Goal: Task Accomplishment & Management: Manage account settings

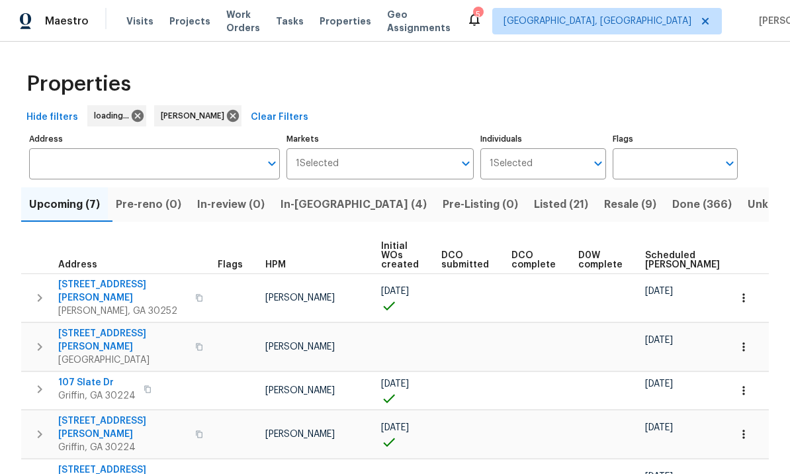
scroll to position [1, 0]
click at [322, 192] on button "In-reno (4)" at bounding box center [354, 204] width 162 height 34
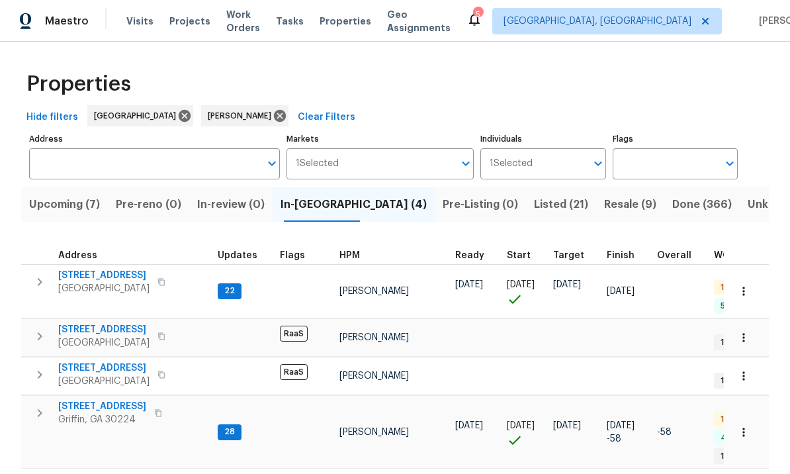
click at [107, 278] on span "[STREET_ADDRESS]" at bounding box center [103, 275] width 91 height 13
click at [106, 273] on span "[STREET_ADDRESS]" at bounding box center [103, 275] width 91 height 13
click at [752, 288] on button "button" at bounding box center [743, 291] width 29 height 29
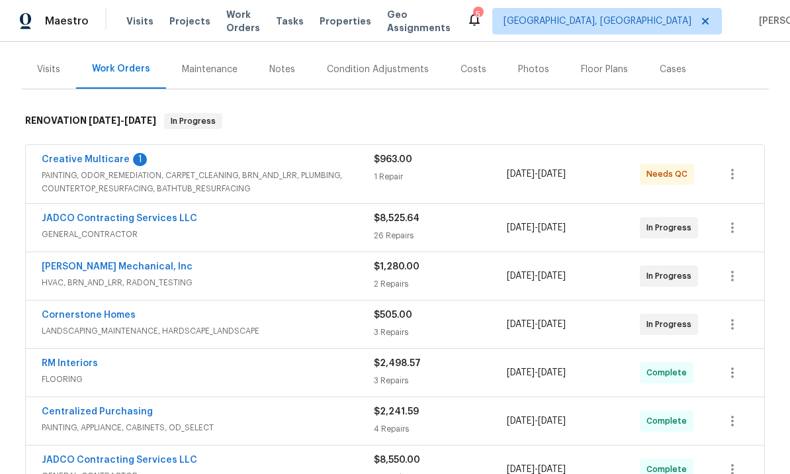
scroll to position [146, 0]
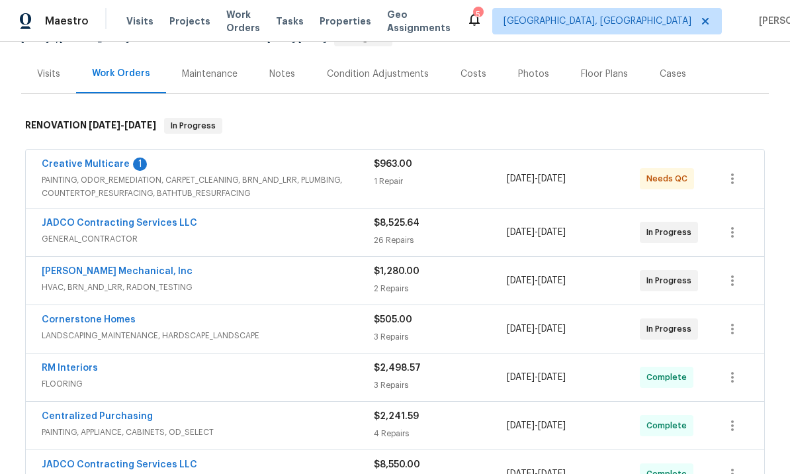
click at [146, 224] on link "JADCO Contracting Services LLC" at bounding box center [119, 222] width 155 height 9
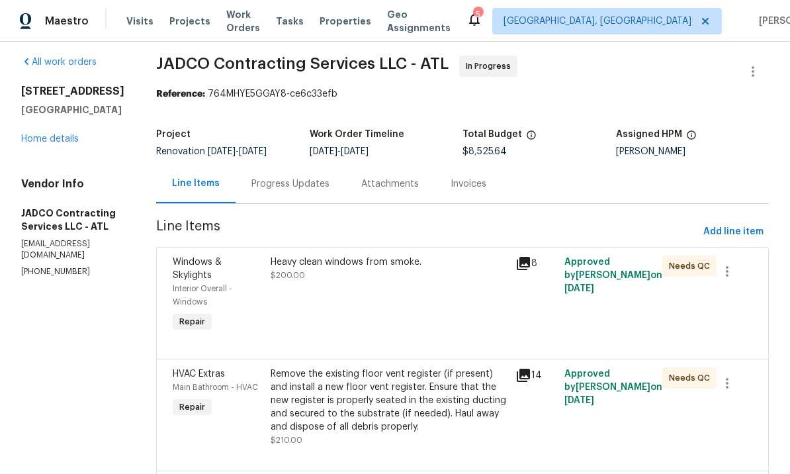
scroll to position [1, 0]
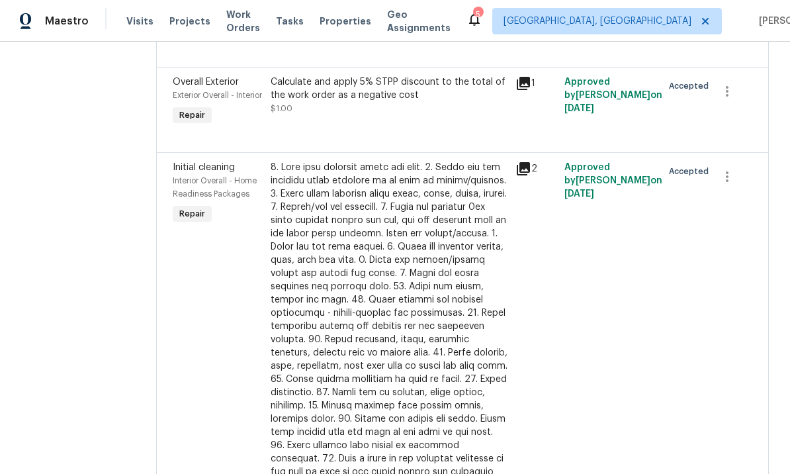
scroll to position [2650, 0]
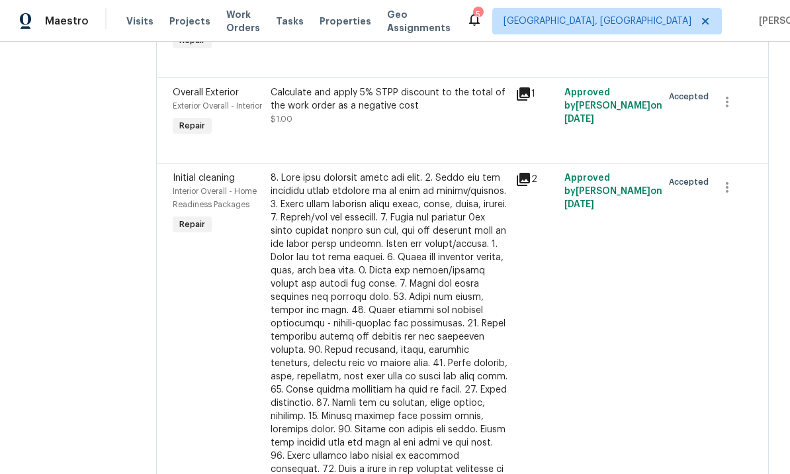
click at [413, 112] on div "Calculate and apply 5% STPP discount to the total of the work order as a negati…" at bounding box center [389, 99] width 237 height 26
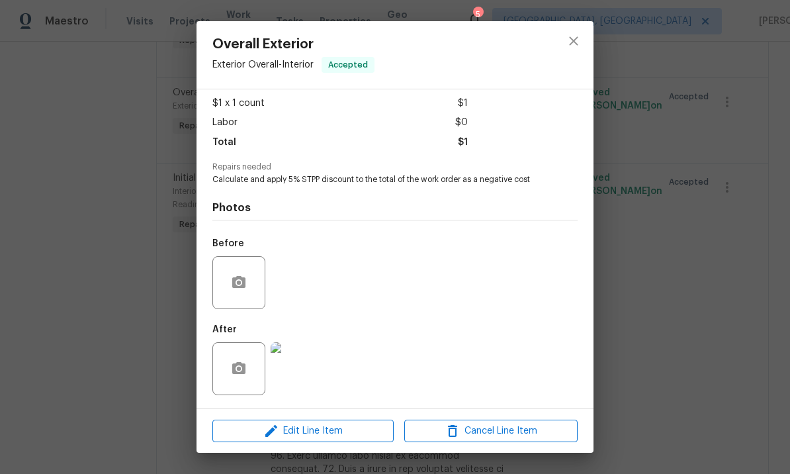
scroll to position [73, 0]
click at [324, 432] on span "Edit Line Item" at bounding box center [302, 431] width 173 height 17
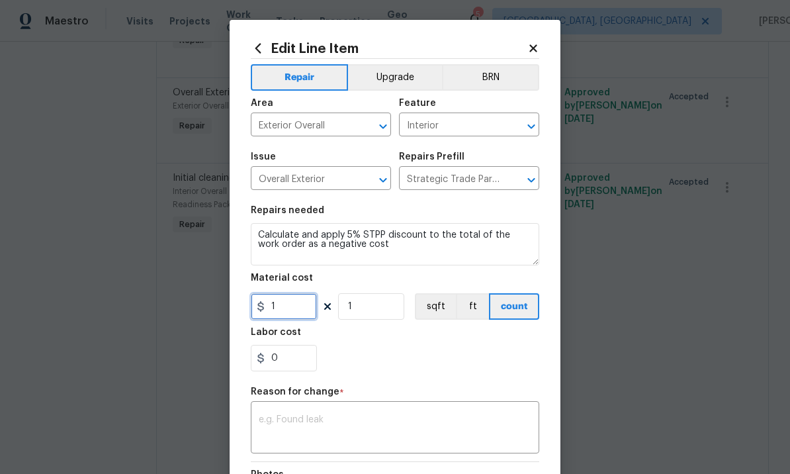
click at [283, 308] on input "1" at bounding box center [284, 306] width 66 height 26
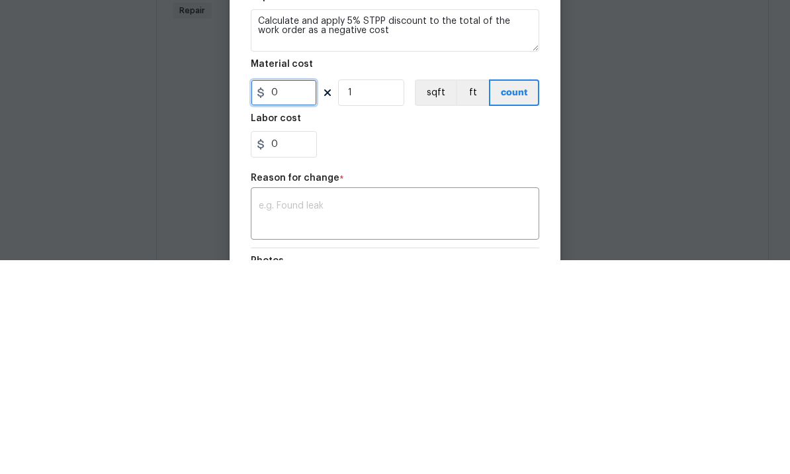
click at [266, 293] on input "0" at bounding box center [284, 306] width 66 height 26
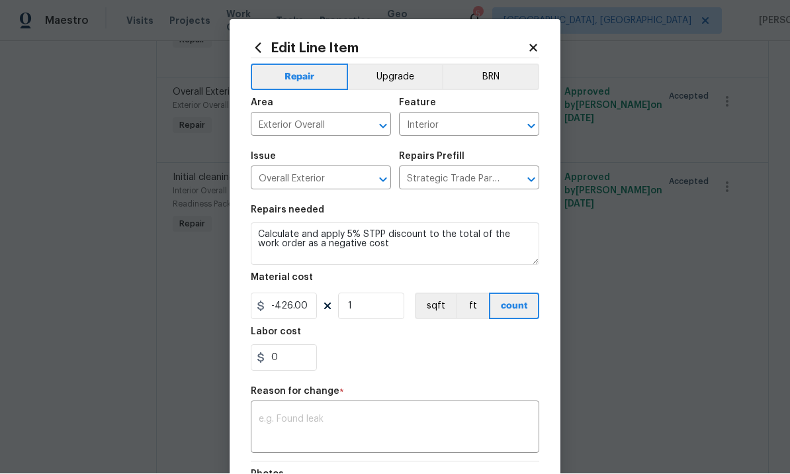
click at [337, 425] on textarea at bounding box center [395, 429] width 273 height 28
type input "-426"
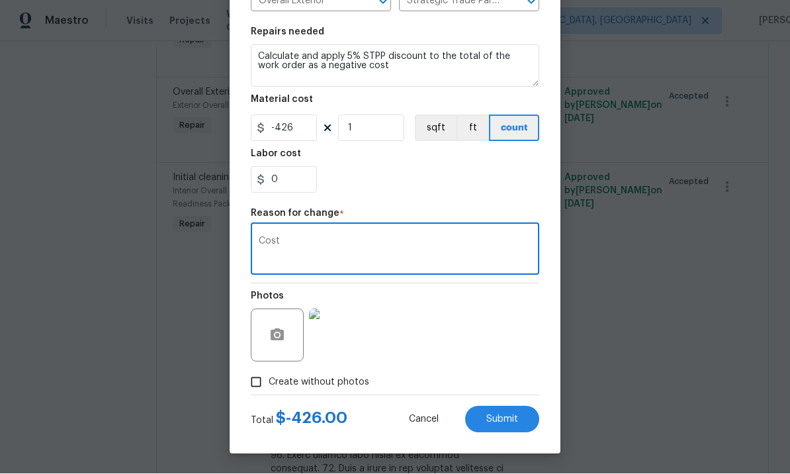
scroll to position [181, 0]
type textarea "Cost"
click at [497, 417] on span "Submit" at bounding box center [502, 420] width 32 height 10
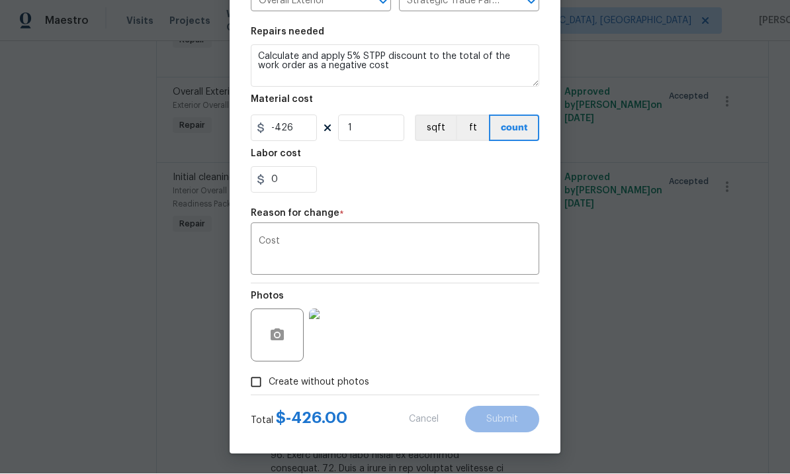
type input "1"
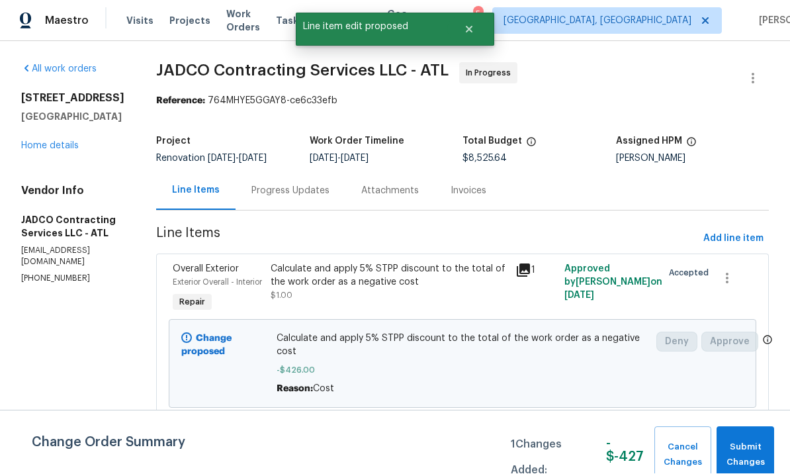
scroll to position [1, 0]
click at [743, 453] on span "Submit Changes" at bounding box center [745, 455] width 44 height 30
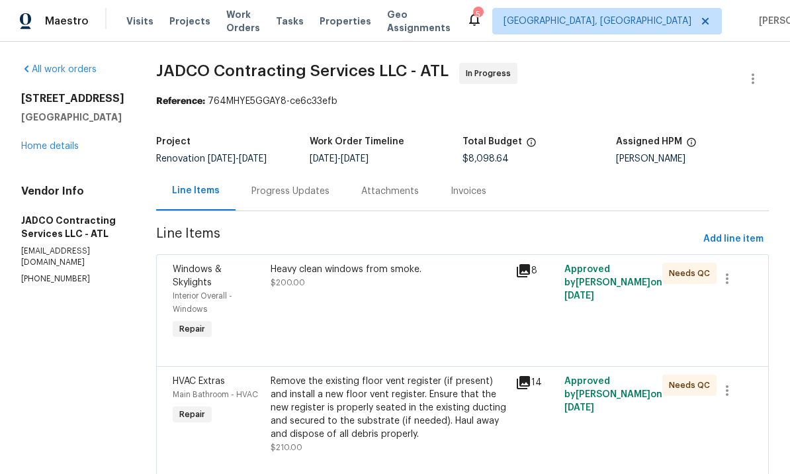
click at [417, 300] on div "Heavy clean windows from smoke. $200.00" at bounding box center [389, 302] width 245 height 87
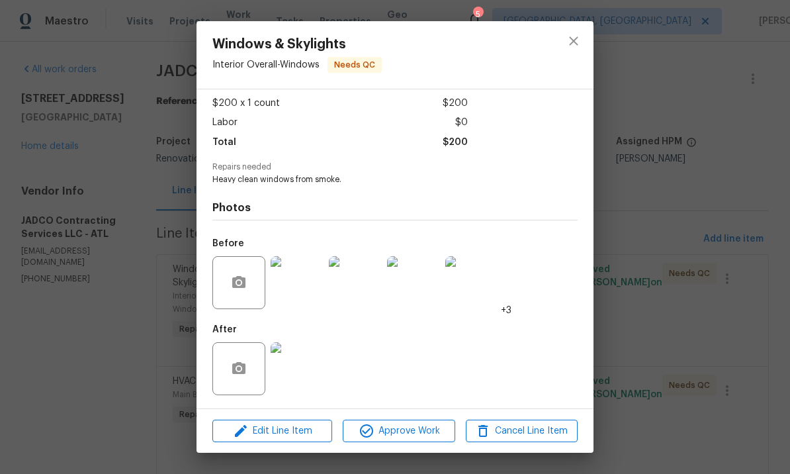
scroll to position [73, 0]
click at [402, 428] on span "Approve Work" at bounding box center [399, 431] width 104 height 17
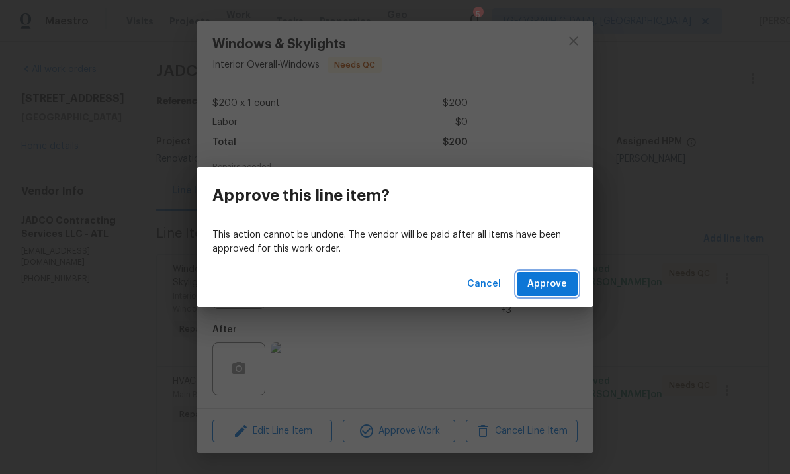
click at [545, 285] on span "Approve" at bounding box center [547, 284] width 40 height 17
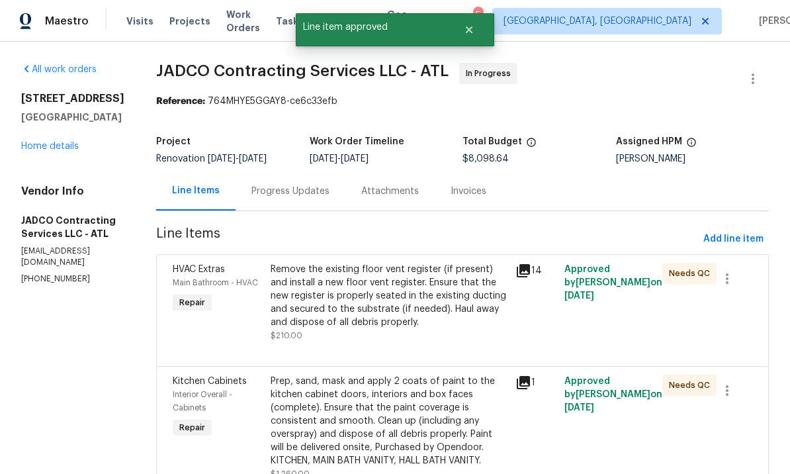
click at [433, 321] on div "Remove the existing floor vent register (if present) and install a new floor ve…" at bounding box center [389, 296] width 237 height 66
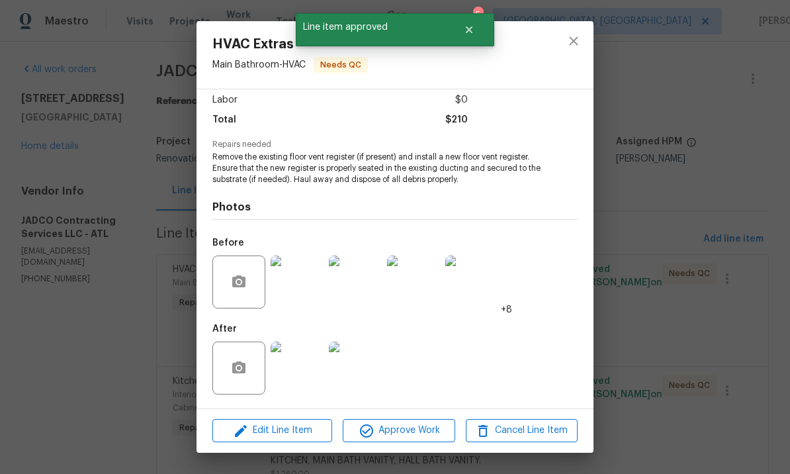
scroll to position [94, 0]
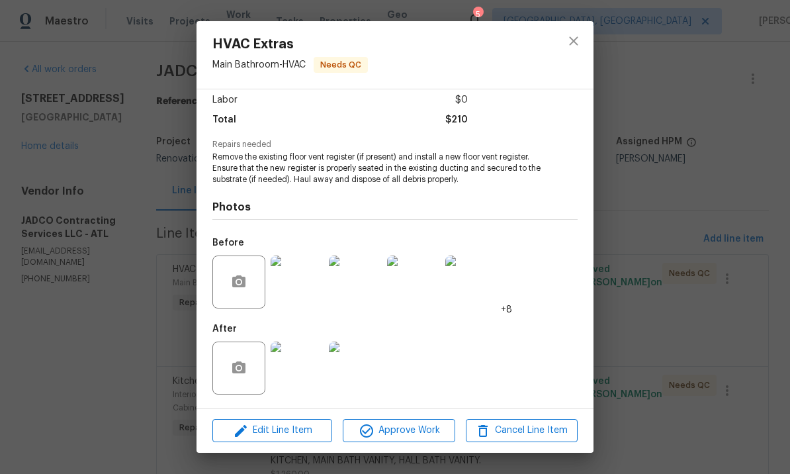
click at [298, 373] on img at bounding box center [297, 367] width 53 height 53
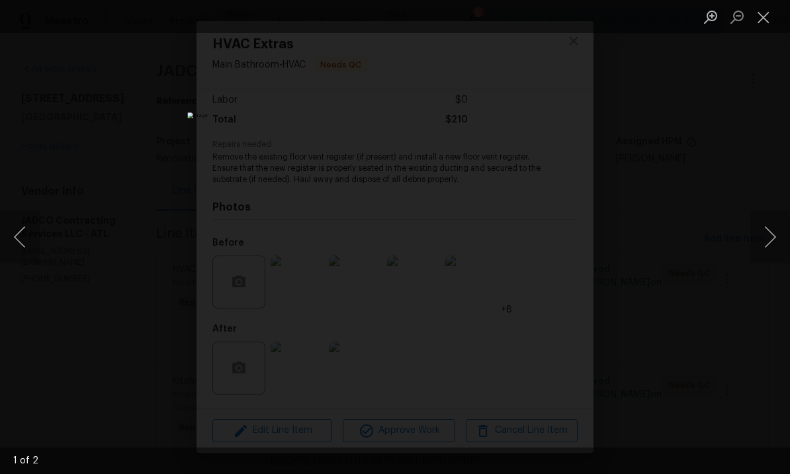
click at [771, 236] on button "Next image" at bounding box center [770, 236] width 40 height 53
click at [20, 234] on button "Previous image" at bounding box center [20, 236] width 40 height 53
click at [762, 240] on button "Next image" at bounding box center [770, 236] width 40 height 53
click at [764, 22] on button "Close lightbox" at bounding box center [763, 16] width 26 height 23
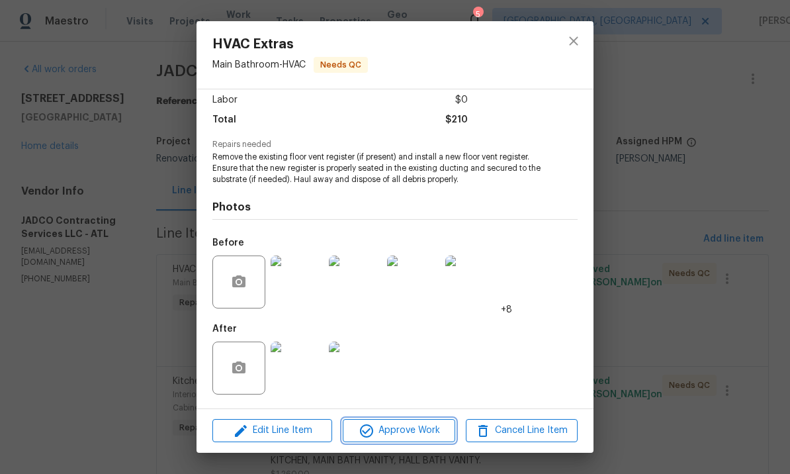
click at [410, 427] on span "Approve Work" at bounding box center [399, 430] width 104 height 17
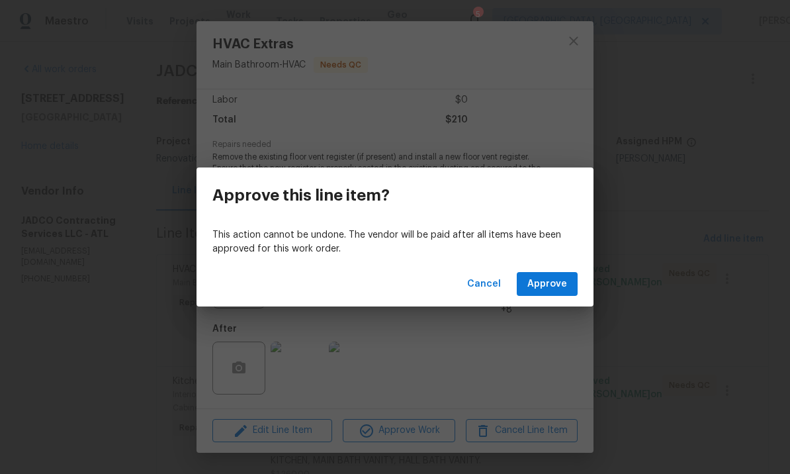
click at [545, 286] on span "Approve" at bounding box center [547, 284] width 40 height 17
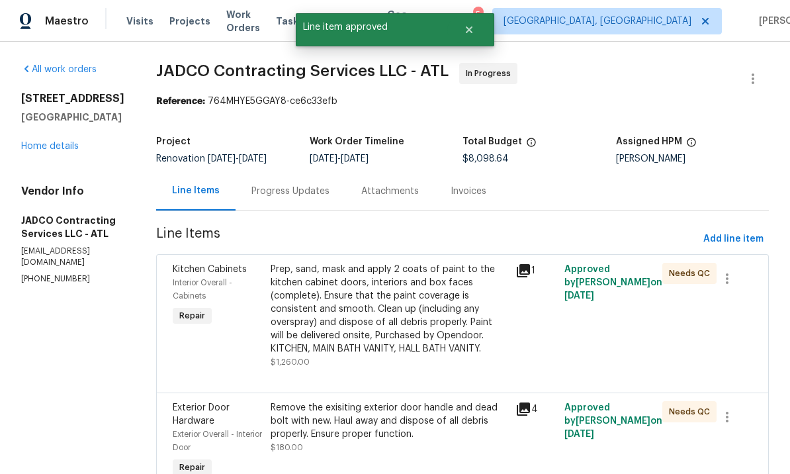
click at [460, 331] on div "Prep, sand, mask and apply 2 coats of paint to the kitchen cabinet doors, inter…" at bounding box center [389, 309] width 237 height 93
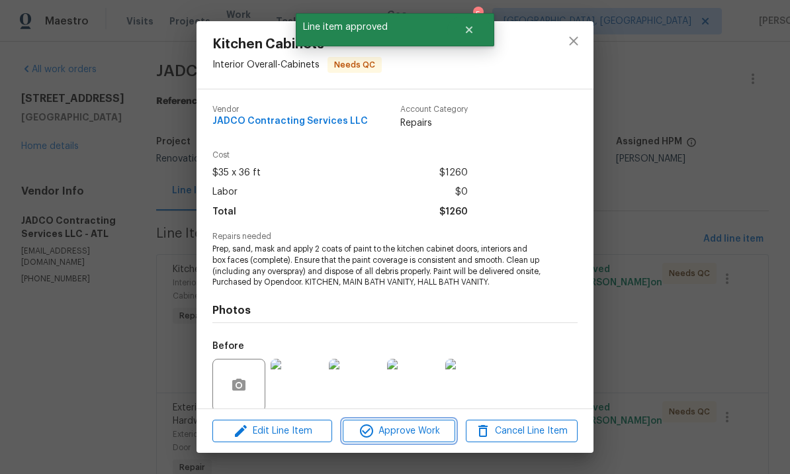
click at [410, 430] on span "Approve Work" at bounding box center [399, 431] width 104 height 17
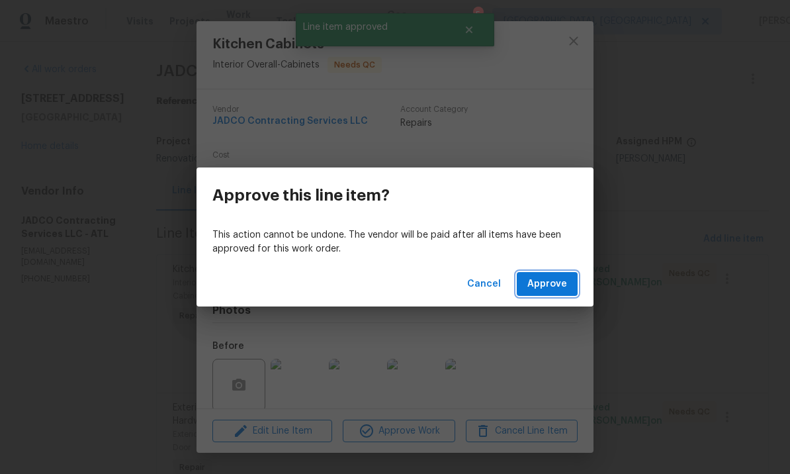
click at [549, 283] on span "Approve" at bounding box center [547, 284] width 40 height 17
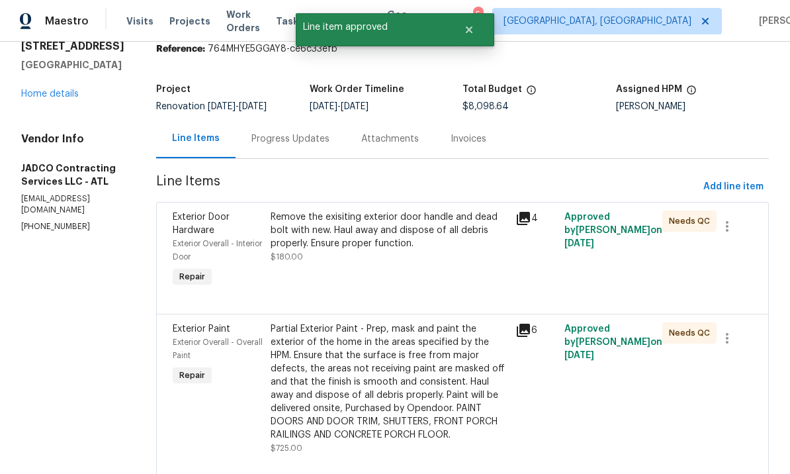
scroll to position [54, 0]
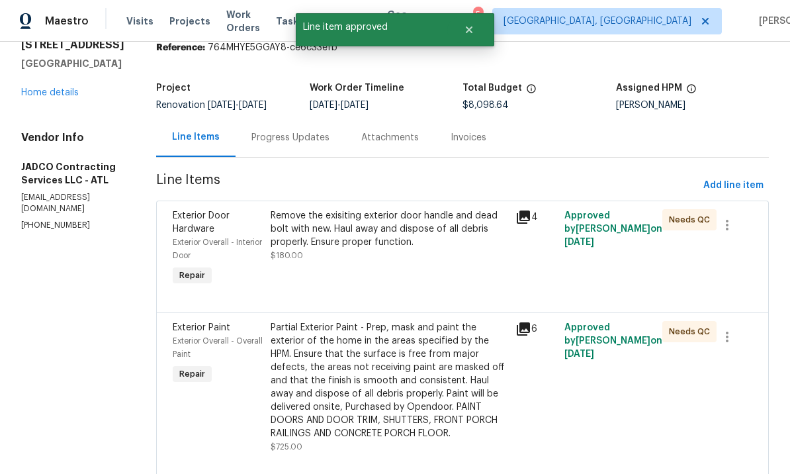
click at [462, 282] on div "Remove the exisiting exterior door handle and dead bolt with new. Haul away and…" at bounding box center [389, 248] width 245 height 87
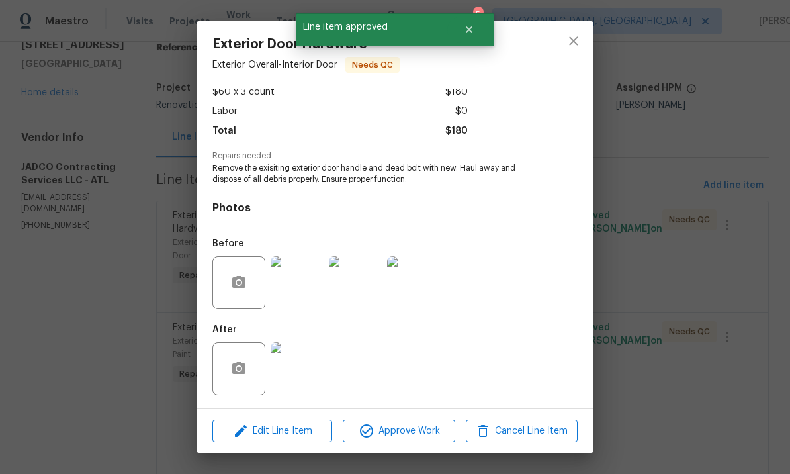
scroll to position [83, 0]
click at [408, 429] on span "Approve Work" at bounding box center [399, 431] width 104 height 17
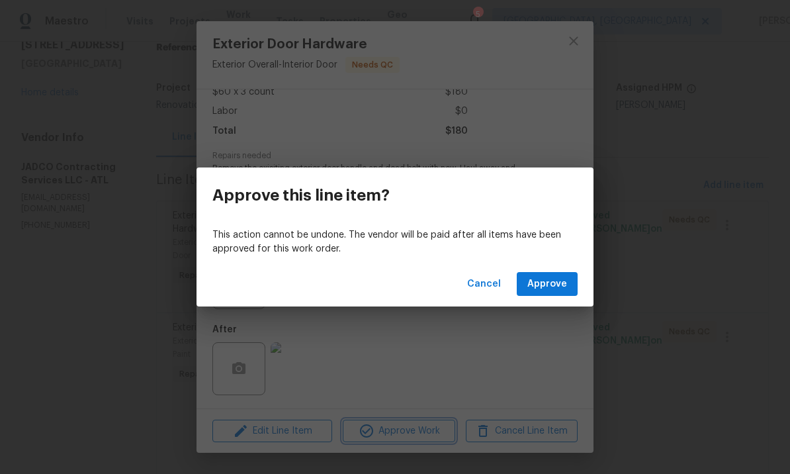
click at [472, 359] on div "Approve this line item? This action cannot be undone. The vendor will be paid a…" at bounding box center [395, 237] width 790 height 474
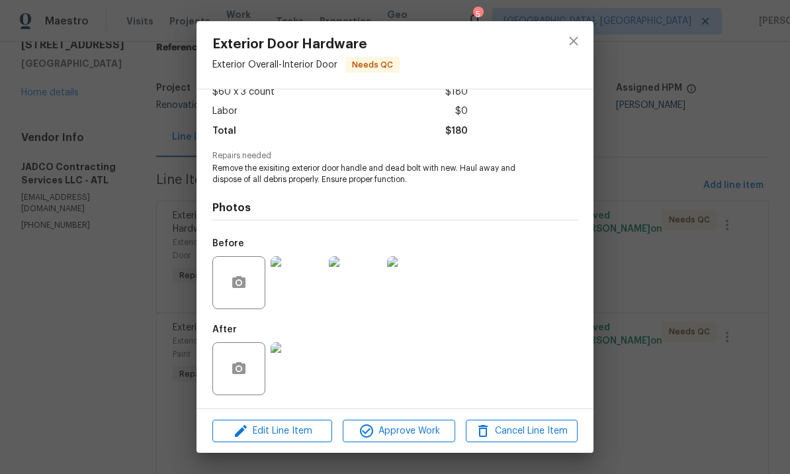
click at [304, 367] on img at bounding box center [297, 368] width 53 height 53
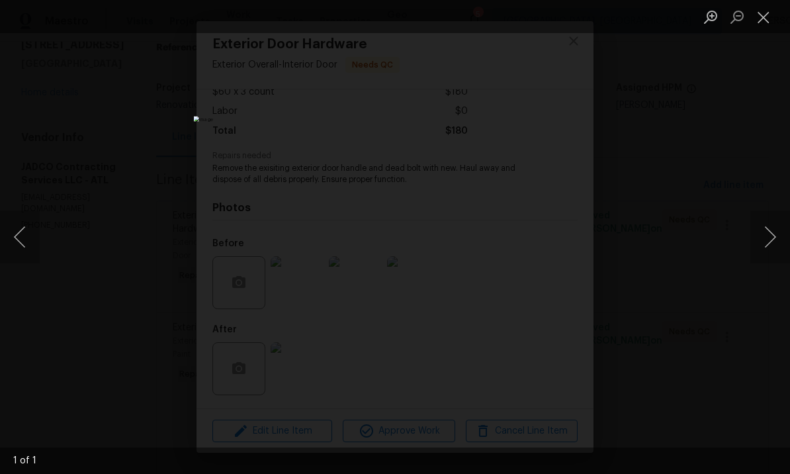
click at [766, 15] on button "Close lightbox" at bounding box center [763, 16] width 26 height 23
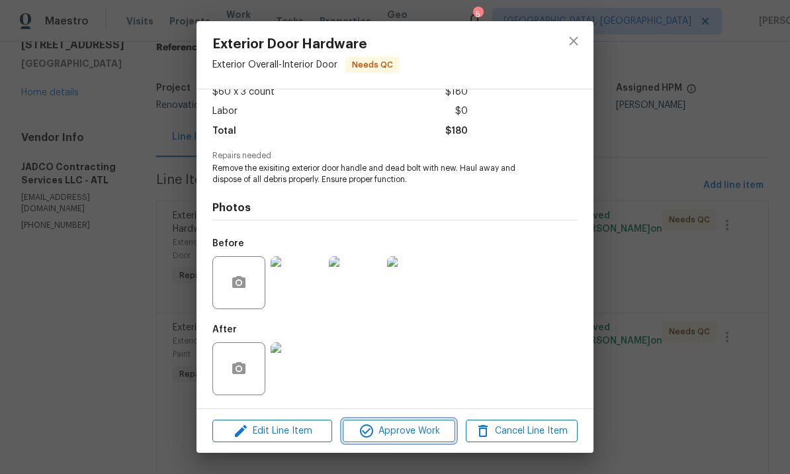
click at [411, 431] on span "Approve Work" at bounding box center [399, 431] width 104 height 17
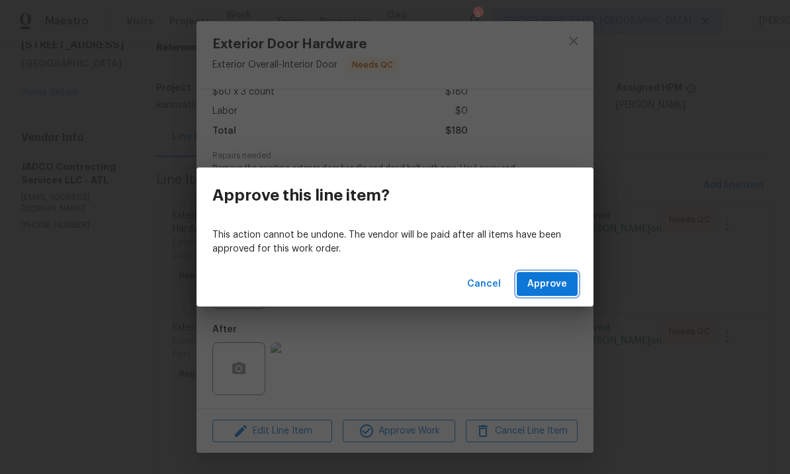
click at [548, 279] on span "Approve" at bounding box center [547, 284] width 40 height 17
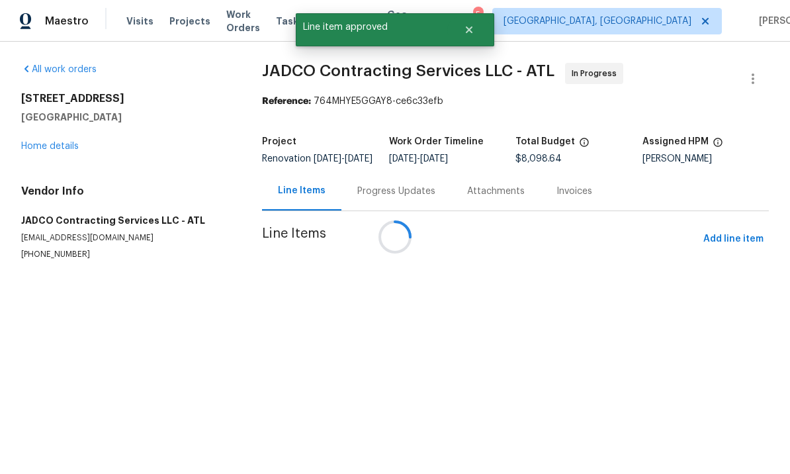
scroll to position [0, 0]
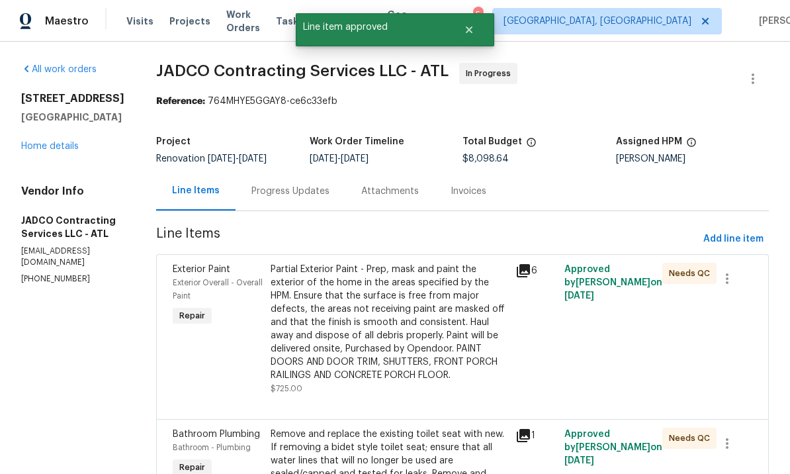
click at [447, 322] on div "Partial Exterior Paint - Prep, mask and paint the exterior of the home in the a…" at bounding box center [389, 322] width 237 height 119
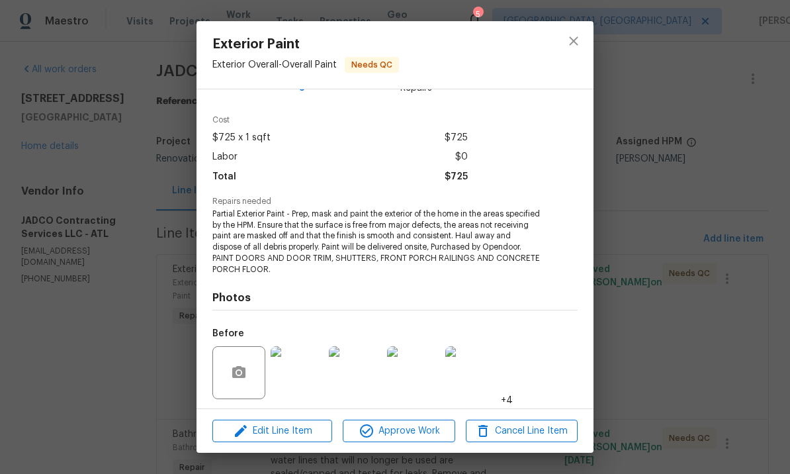
scroll to position [36, 0]
click at [412, 425] on span "Approve Work" at bounding box center [399, 431] width 104 height 17
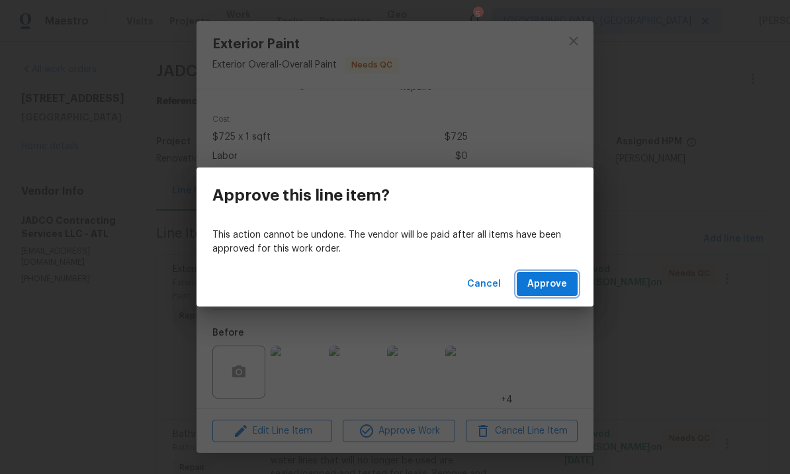
click at [547, 281] on span "Approve" at bounding box center [547, 284] width 40 height 17
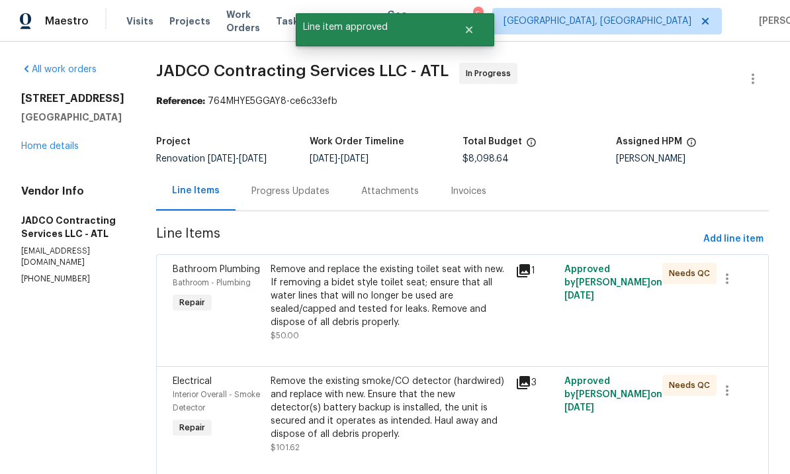
click at [425, 293] on div "Remove and replace the existing toilet seat with new. If removing a bidet style…" at bounding box center [389, 296] width 237 height 66
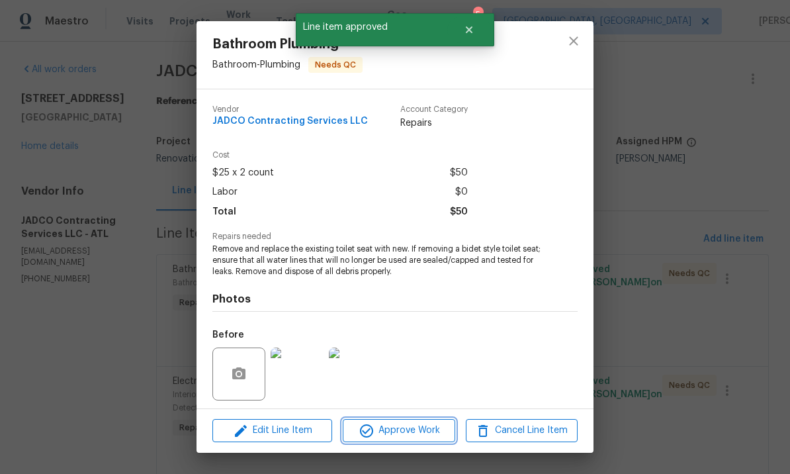
click at [404, 431] on span "Approve Work" at bounding box center [399, 430] width 104 height 17
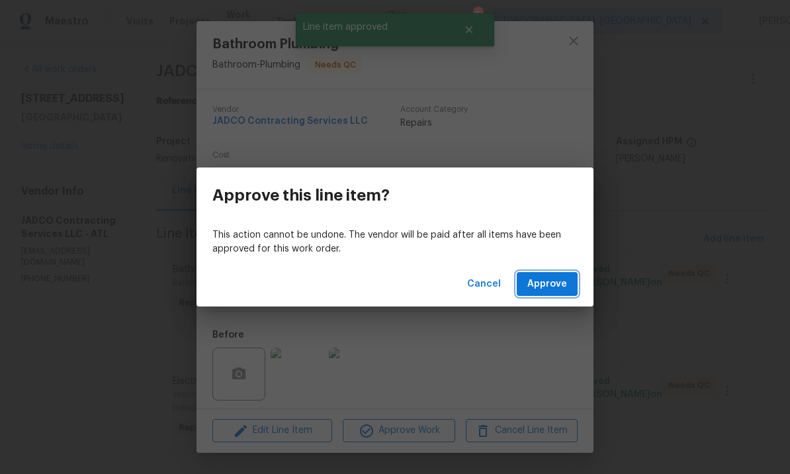
click at [544, 283] on span "Approve" at bounding box center [547, 284] width 40 height 17
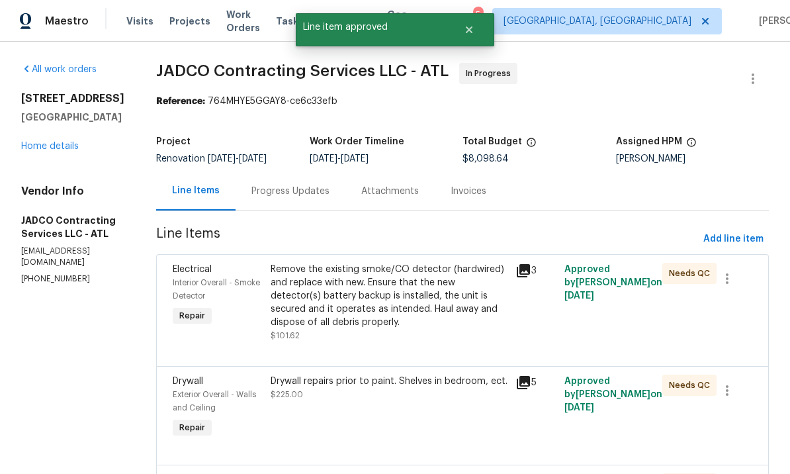
click at [451, 306] on div "Remove the existing smoke/CO detector (hardwired) and replace with new. Ensure …" at bounding box center [389, 296] width 237 height 66
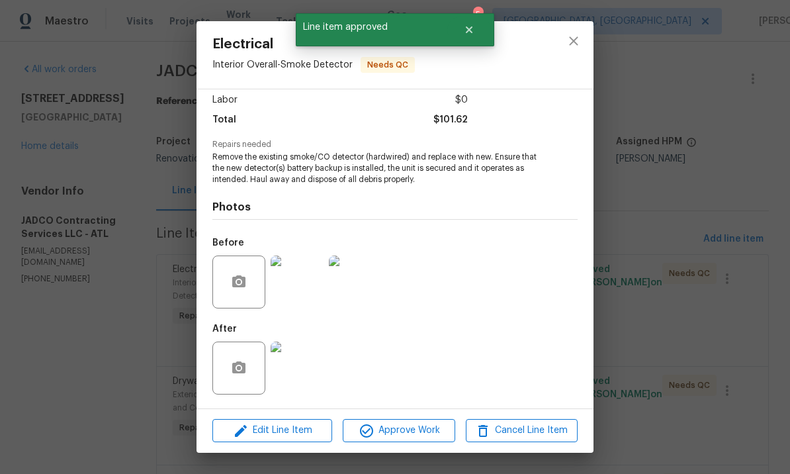
scroll to position [94, 0]
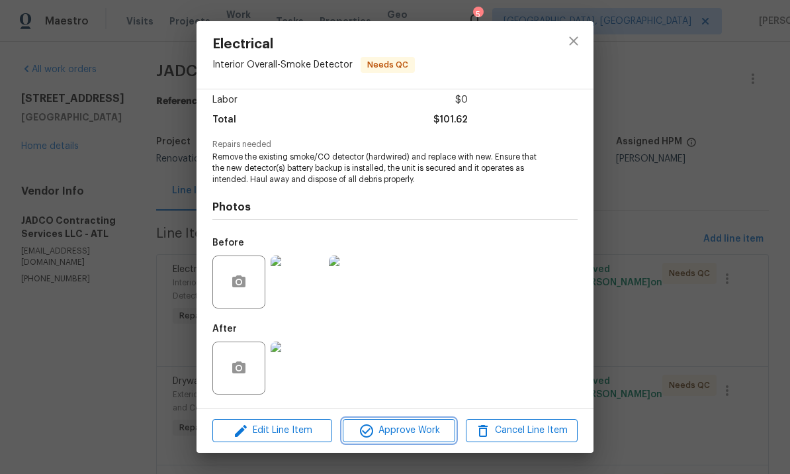
click at [399, 422] on button "Approve Work" at bounding box center [399, 430] width 112 height 23
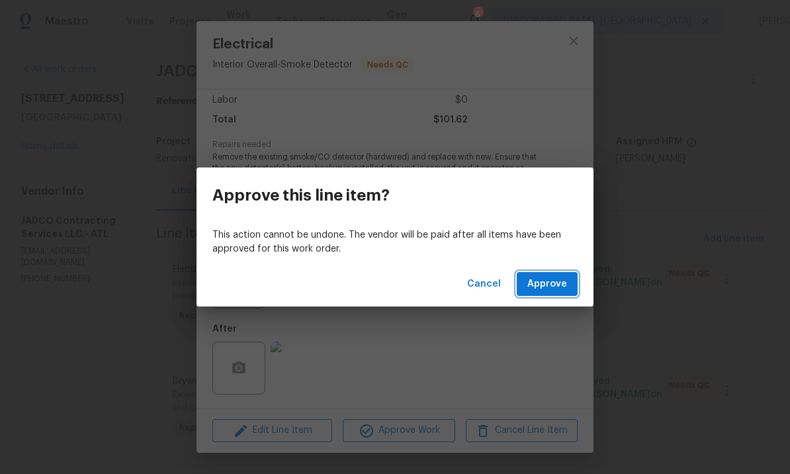
click at [543, 284] on span "Approve" at bounding box center [547, 284] width 40 height 17
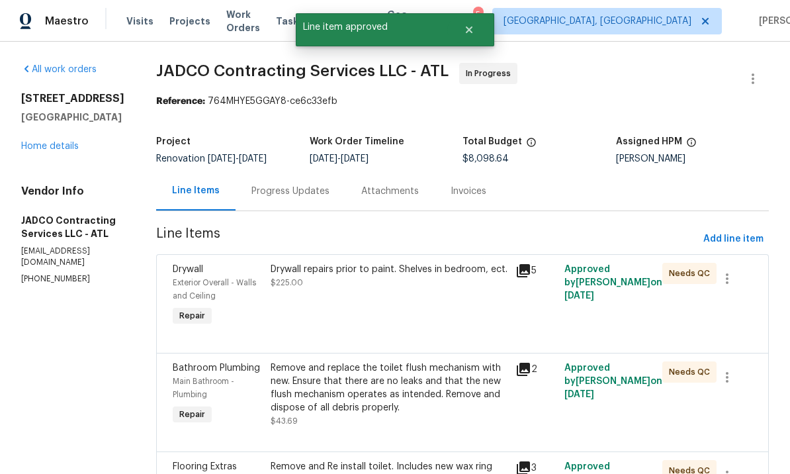
click at [474, 312] on div "Drywall repairs prior to paint. Shelves in bedroom, ect. $225.00" at bounding box center [389, 296] width 245 height 74
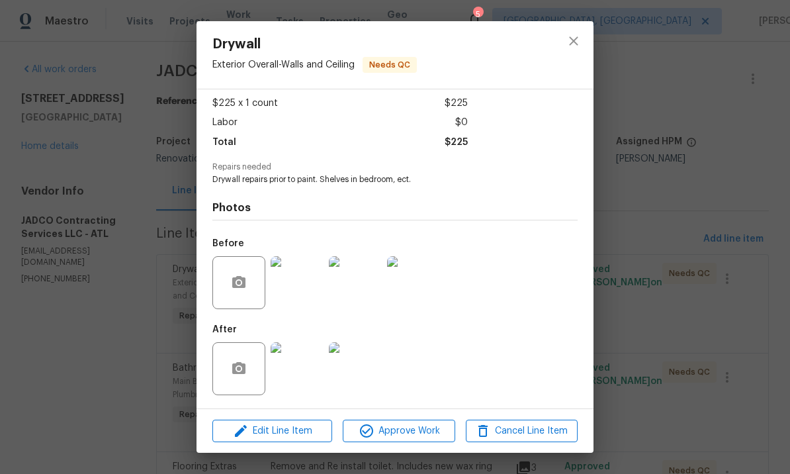
scroll to position [73, 0]
click at [405, 431] on span "Approve Work" at bounding box center [399, 431] width 104 height 17
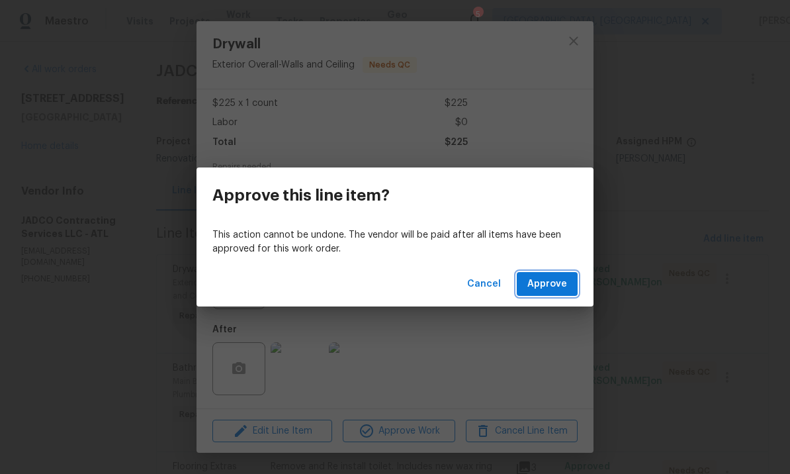
click at [550, 279] on span "Approve" at bounding box center [547, 284] width 40 height 17
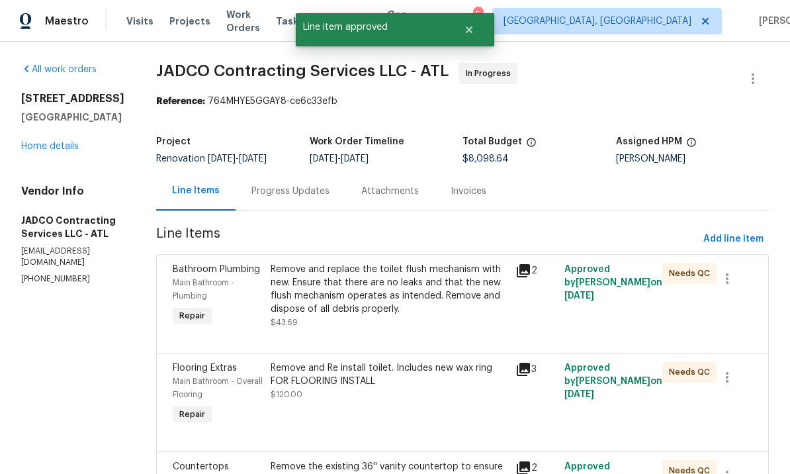
click at [463, 331] on div "Remove and replace the toilet flush mechanism with new. Ensure that there are n…" at bounding box center [389, 296] width 245 height 74
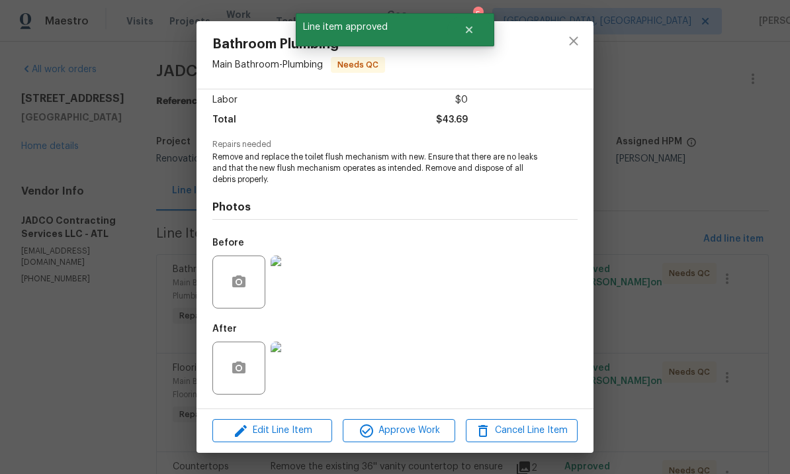
scroll to position [94, 0]
click at [416, 430] on span "Approve Work" at bounding box center [399, 430] width 104 height 17
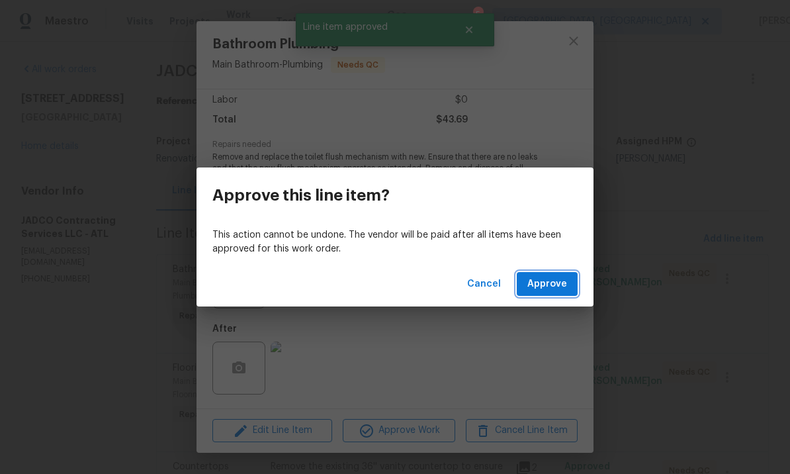
click at [561, 282] on span "Approve" at bounding box center [547, 284] width 40 height 17
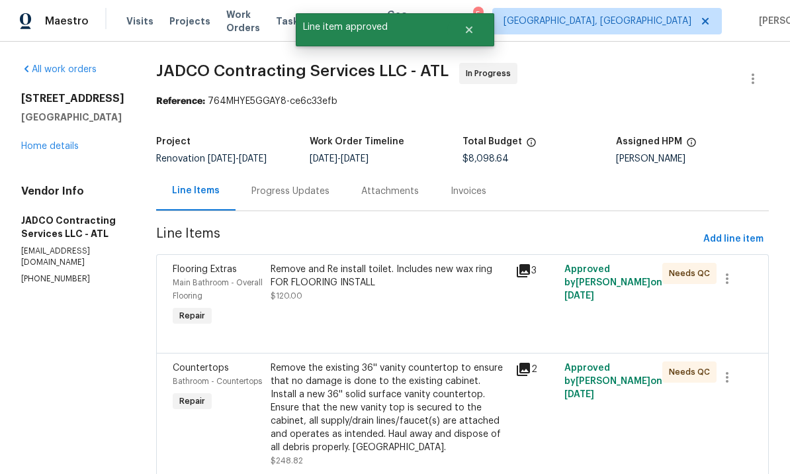
click at [456, 329] on div "Remove and Re install toilet. Includes new wax ring FOR FLOORING INSTALL $120.00" at bounding box center [389, 296] width 245 height 74
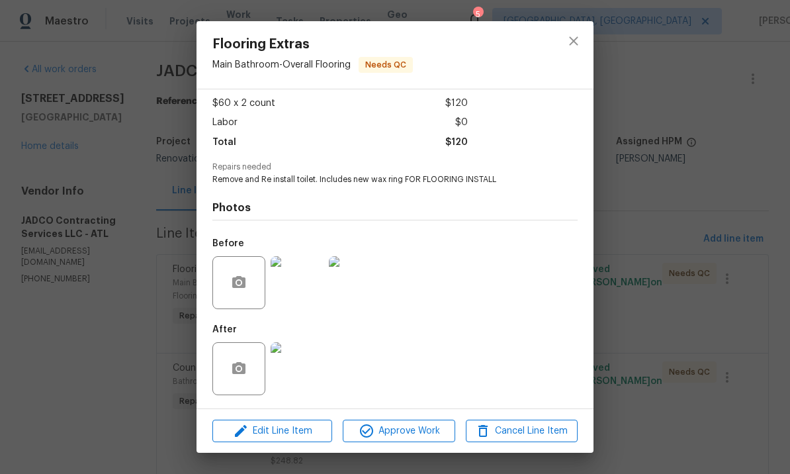
scroll to position [73, 0]
click at [407, 431] on span "Approve Work" at bounding box center [399, 431] width 104 height 17
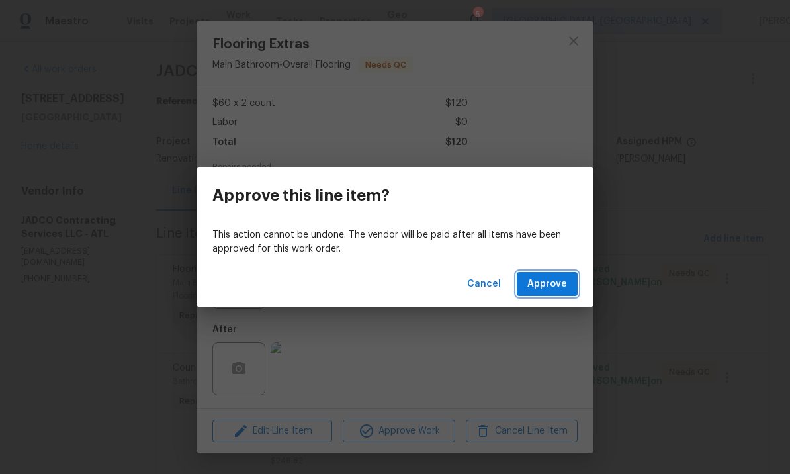
click at [540, 286] on span "Approve" at bounding box center [547, 284] width 40 height 17
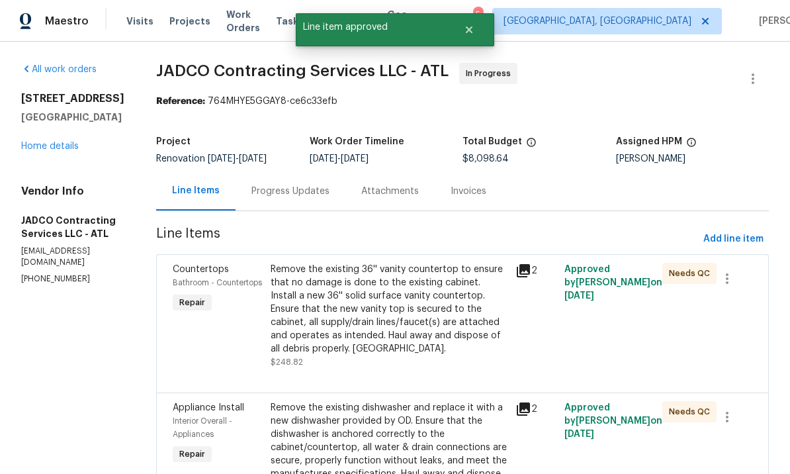
click at [464, 355] on div "Remove the existing 36'' vanity countertop to ensure that no damage is done to …" at bounding box center [389, 309] width 237 height 93
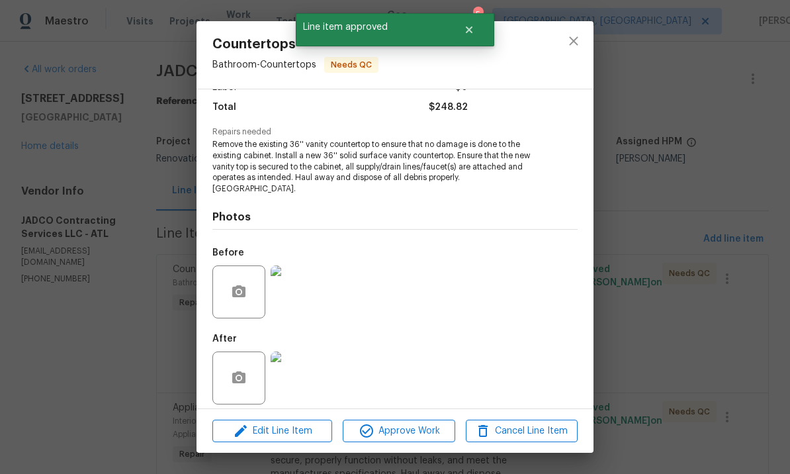
scroll to position [104, 0]
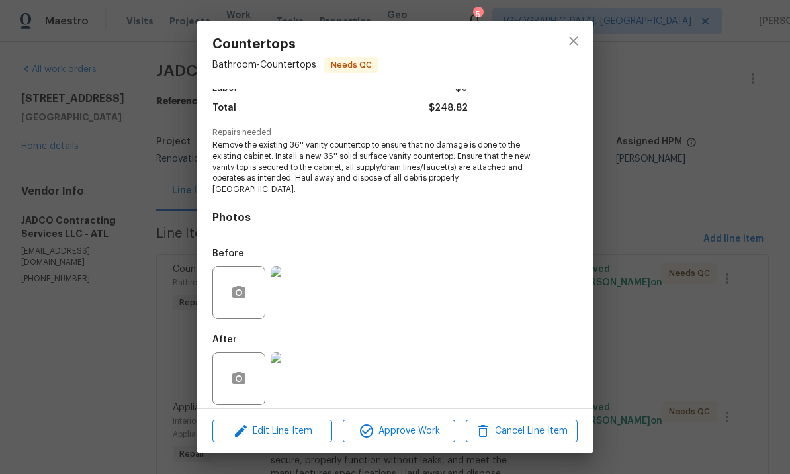
click at [300, 365] on img at bounding box center [297, 378] width 53 height 53
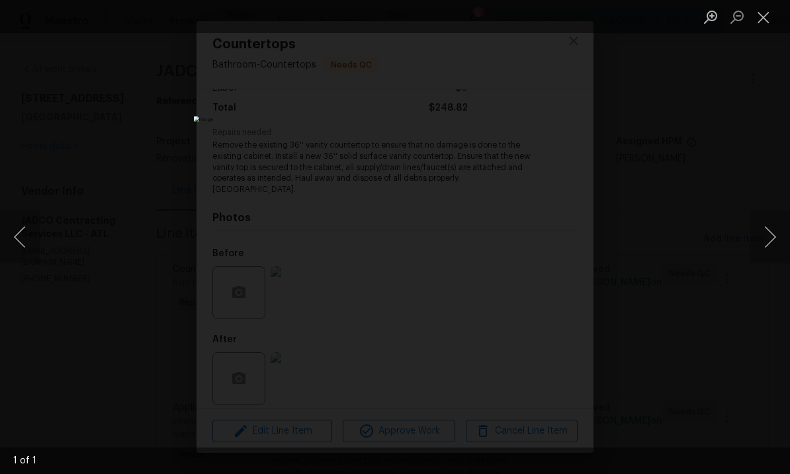
click at [767, 18] on button "Close lightbox" at bounding box center [763, 16] width 26 height 23
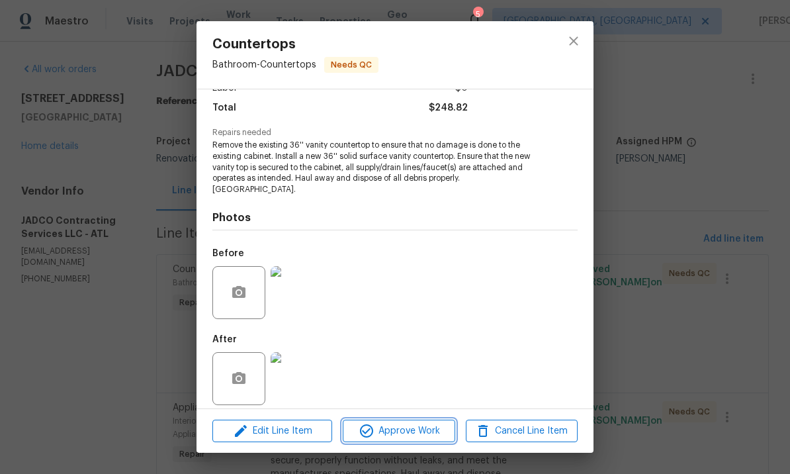
click at [401, 431] on span "Approve Work" at bounding box center [399, 431] width 104 height 17
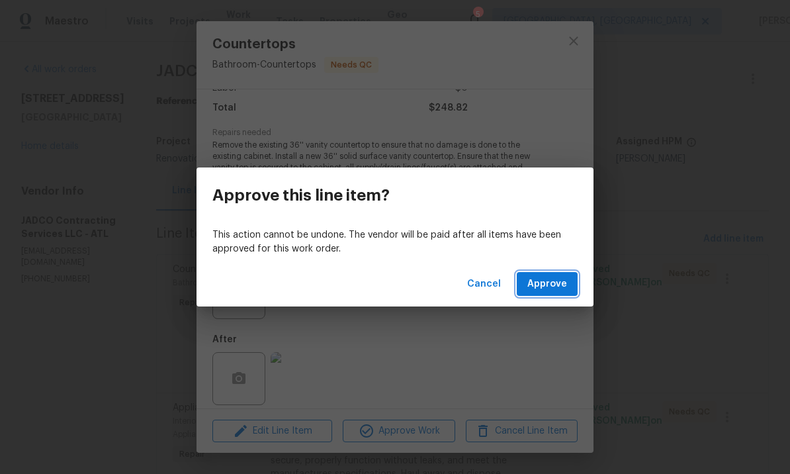
click at [555, 279] on span "Approve" at bounding box center [547, 284] width 40 height 17
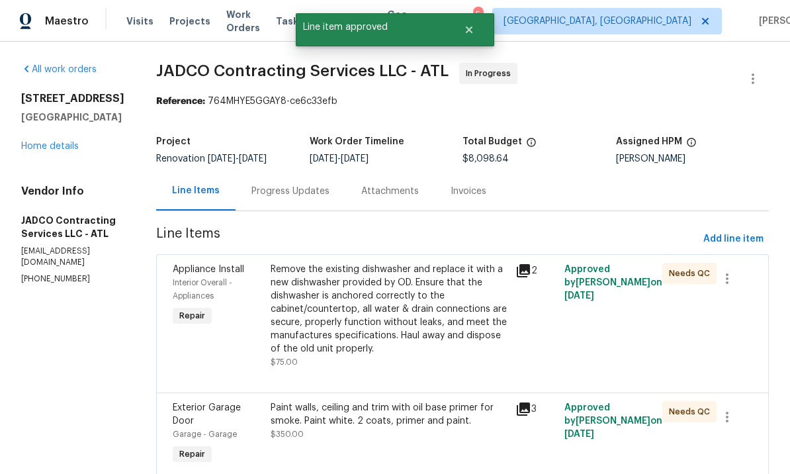
click at [441, 318] on div "Remove the existing dishwasher and replace it with a new dishwasher provided by…" at bounding box center [389, 309] width 237 height 93
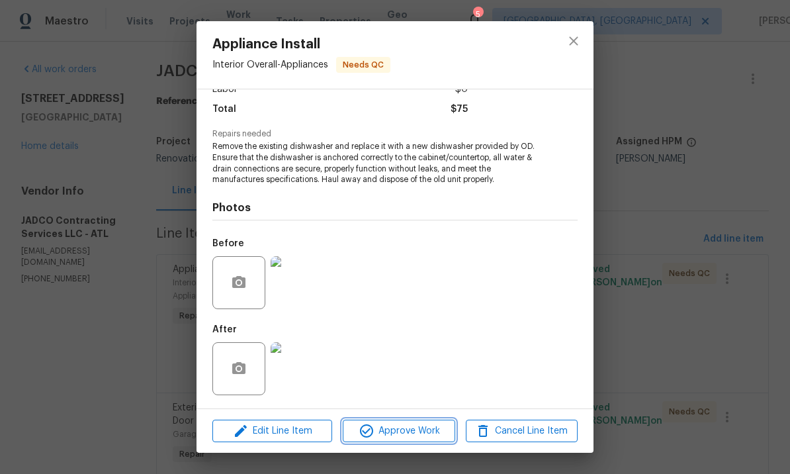
click at [408, 425] on span "Approve Work" at bounding box center [399, 431] width 104 height 17
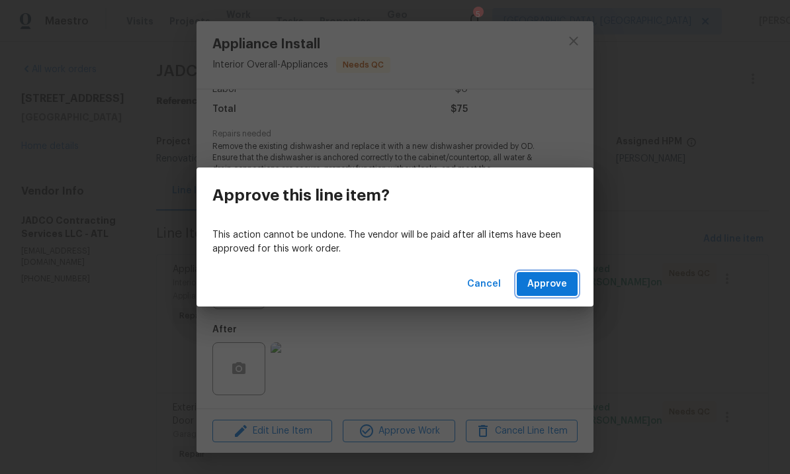
click at [549, 286] on span "Approve" at bounding box center [547, 284] width 40 height 17
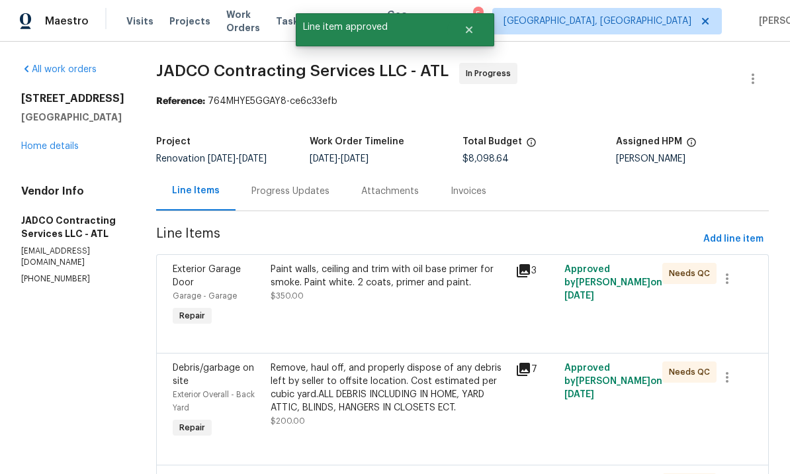
click at [441, 315] on div "Paint walls, ceiling and trim with oil base primer for smoke. Paint white. 2 co…" at bounding box center [389, 296] width 245 height 74
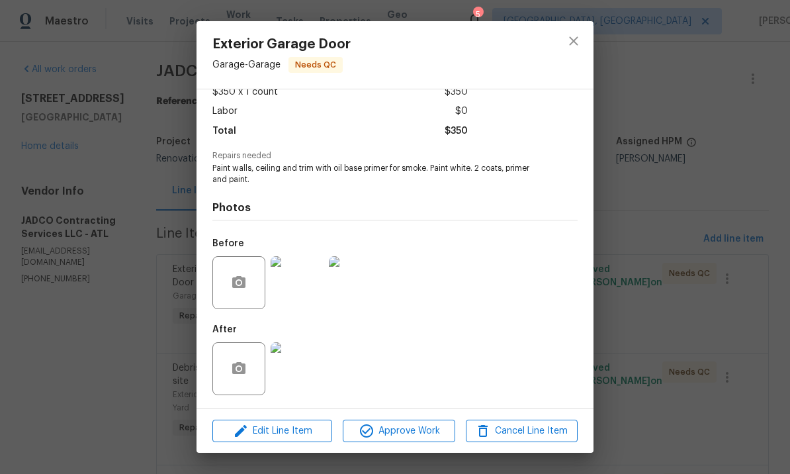
scroll to position [83, 0]
click at [410, 430] on span "Approve Work" at bounding box center [399, 431] width 104 height 17
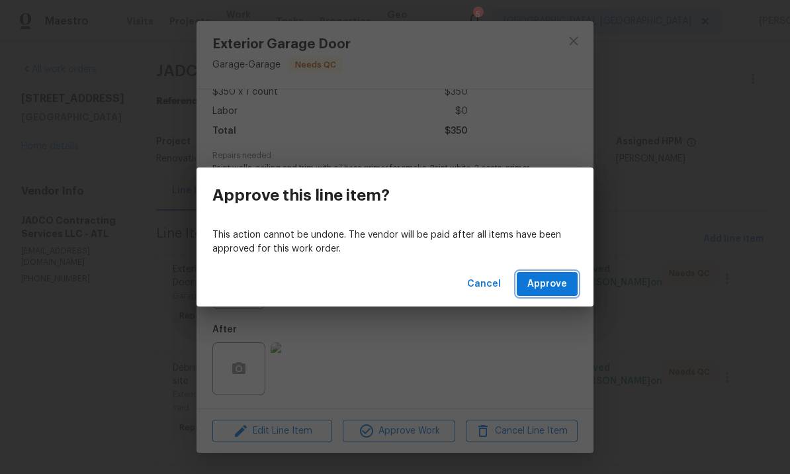
click at [558, 285] on span "Approve" at bounding box center [547, 284] width 40 height 17
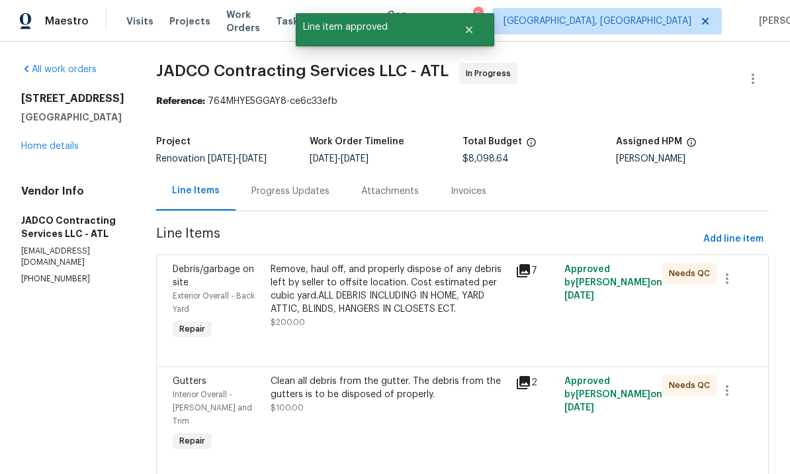
click at [446, 300] on div "Remove, haul off, and properly dispose of any debris left by seller to offsite …" at bounding box center [389, 289] width 237 height 53
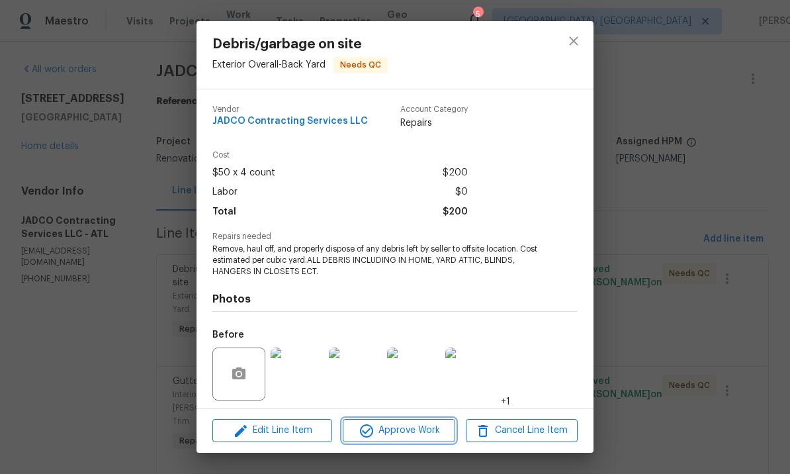
click at [404, 427] on span "Approve Work" at bounding box center [399, 430] width 104 height 17
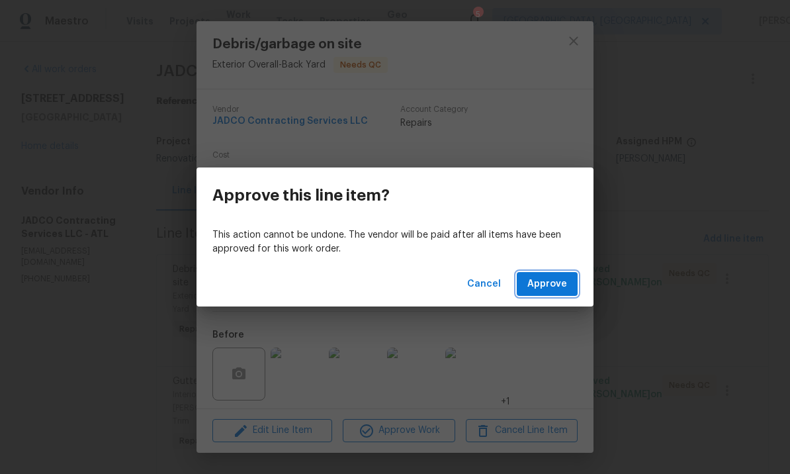
click at [551, 282] on span "Approve" at bounding box center [547, 284] width 40 height 17
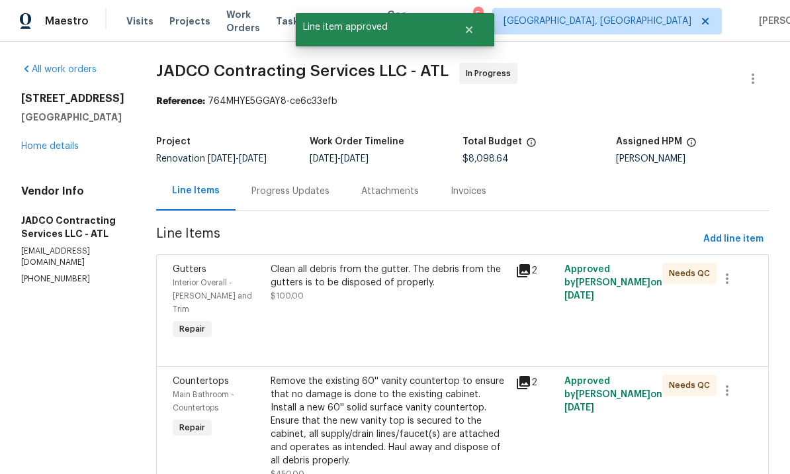
click at [441, 311] on div "Clean all debris from the gutter. The debris from the gutters is to be disposed…" at bounding box center [389, 302] width 245 height 87
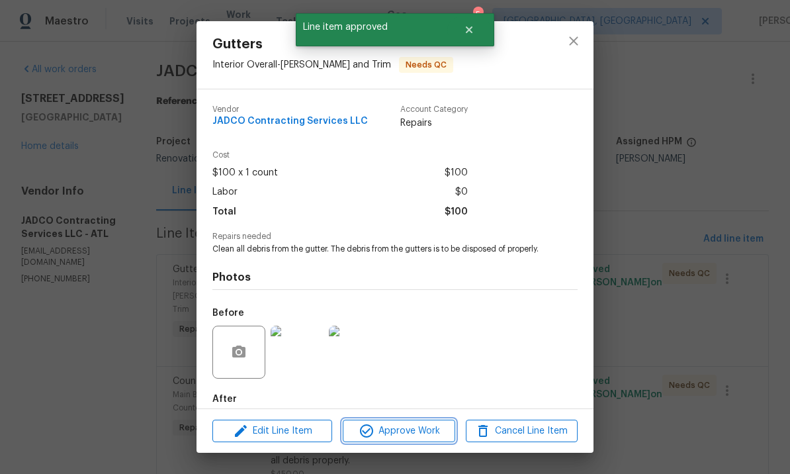
click at [402, 427] on span "Approve Work" at bounding box center [399, 431] width 104 height 17
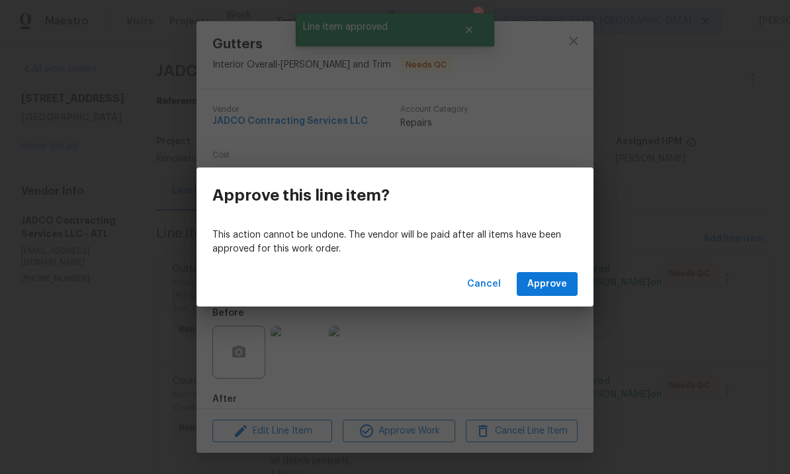
click at [551, 283] on span "Approve" at bounding box center [547, 284] width 40 height 17
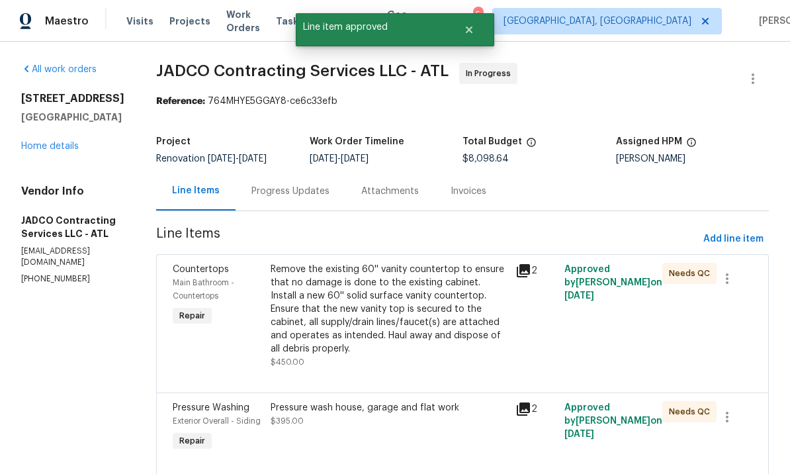
click at [451, 344] on div "Remove the existing 60'' vanity countertop to ensure that no damage is done to …" at bounding box center [389, 309] width 237 height 93
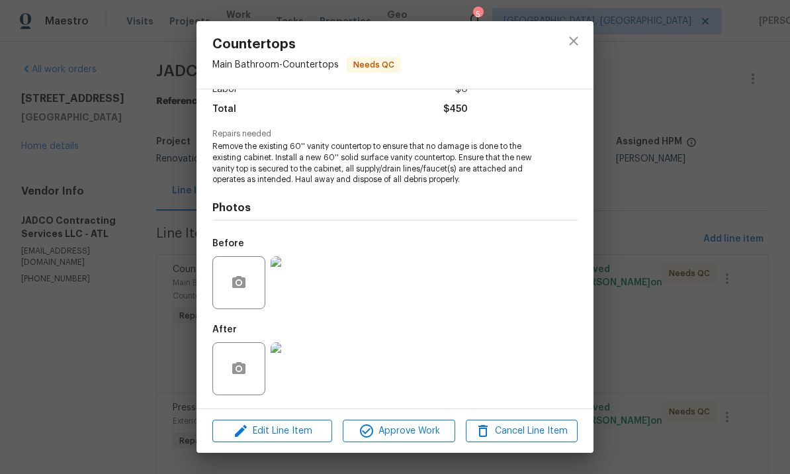
scroll to position [104, 0]
click at [298, 361] on img at bounding box center [297, 368] width 53 height 53
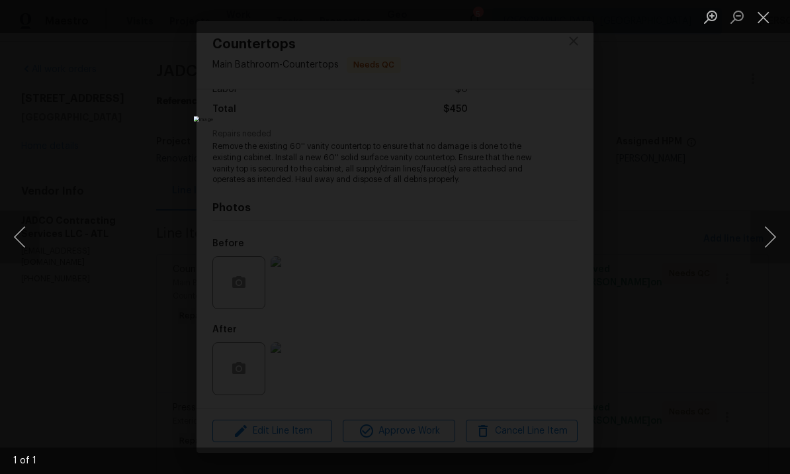
click at [771, 17] on button "Close lightbox" at bounding box center [763, 16] width 26 height 23
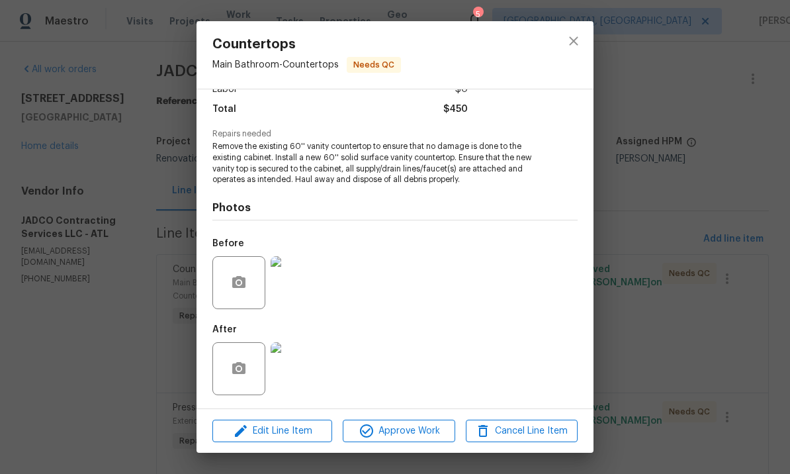
click at [308, 292] on img at bounding box center [297, 282] width 53 height 53
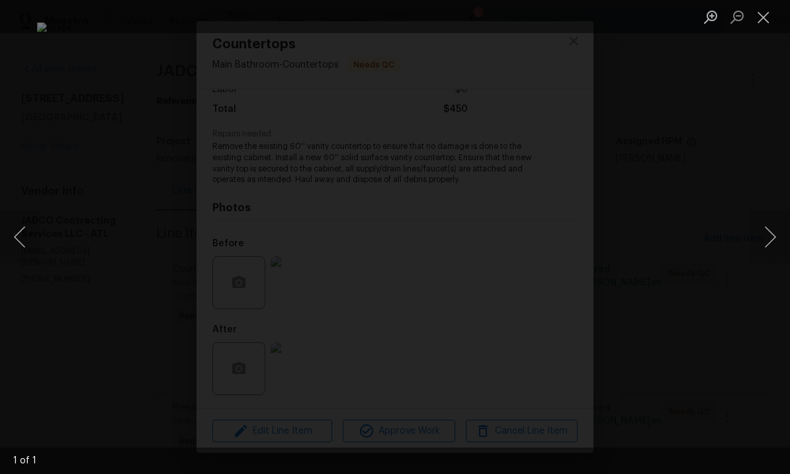
click at [773, 13] on button "Close lightbox" at bounding box center [763, 16] width 26 height 23
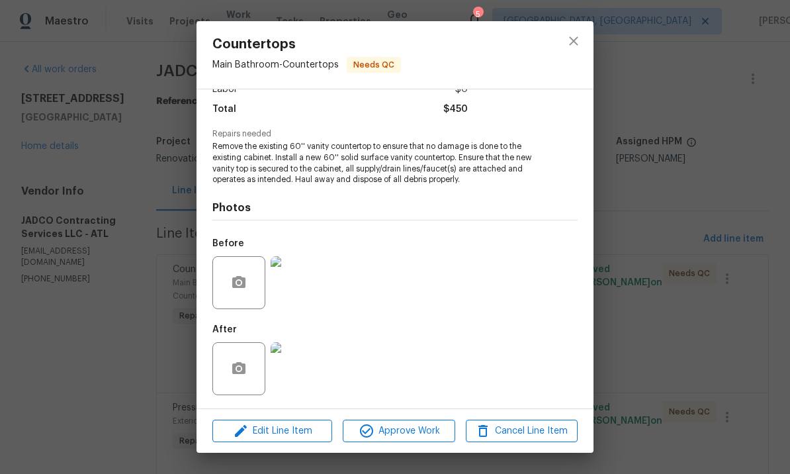
click at [305, 364] on img at bounding box center [297, 368] width 53 height 53
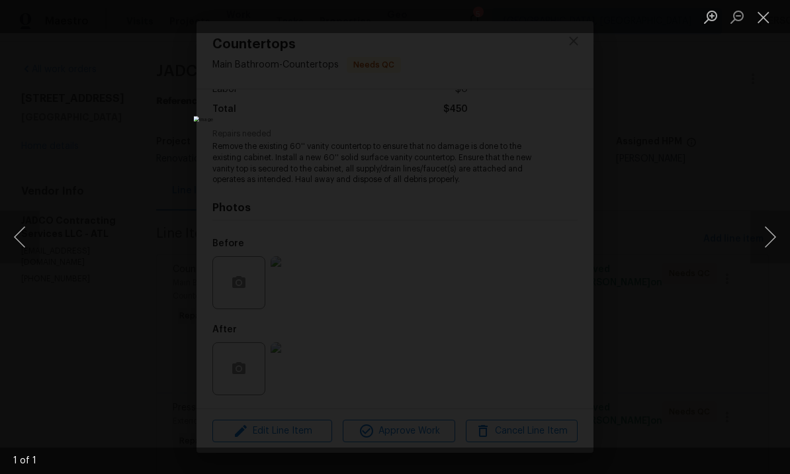
click at [771, 16] on button "Close lightbox" at bounding box center [763, 16] width 26 height 23
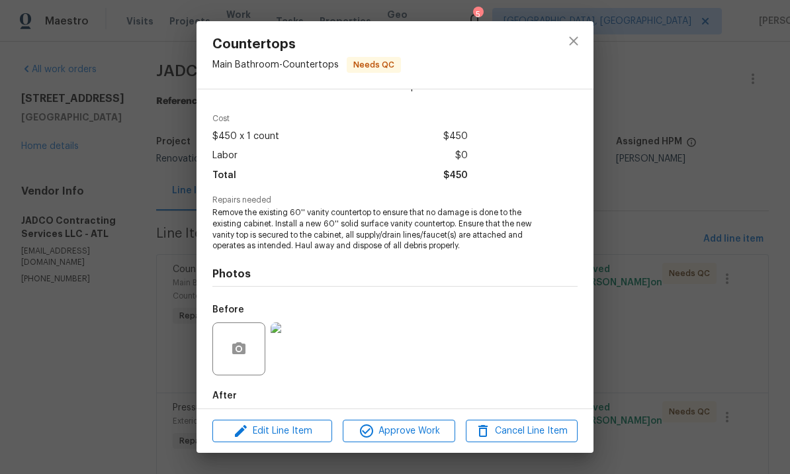
scroll to position [50, 0]
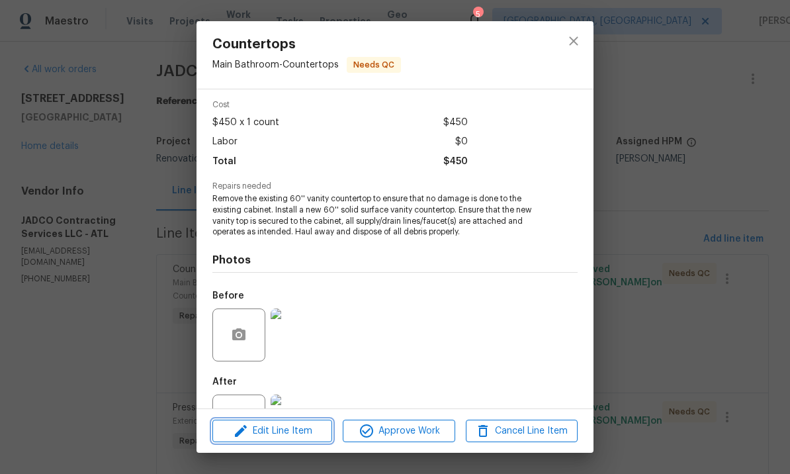
click at [277, 431] on span "Edit Line Item" at bounding box center [272, 431] width 112 height 17
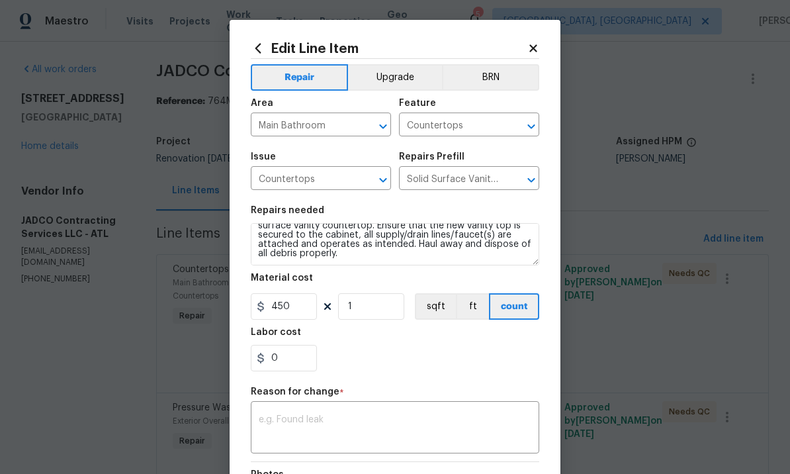
scroll to position [28, 0]
click at [296, 306] on input "450" at bounding box center [284, 306] width 66 height 26
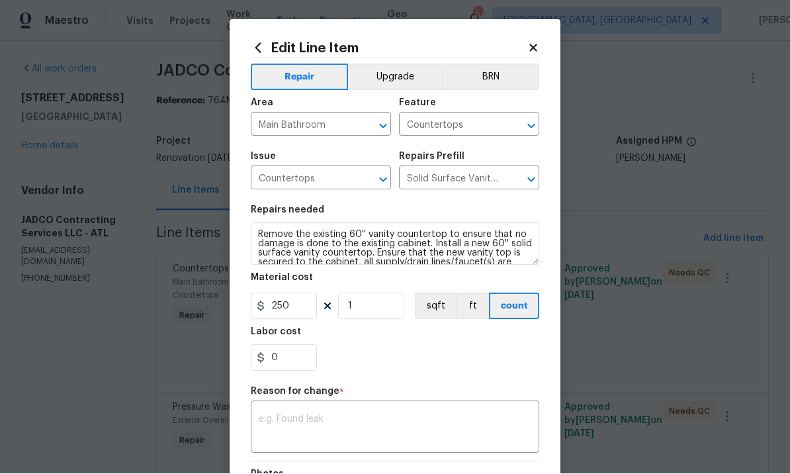
scroll to position [-2, 0]
type input "250"
click at [359, 265] on textarea "Remove the existing 60'' vanity countertop to ensure that no damage is done to …" at bounding box center [395, 244] width 288 height 42
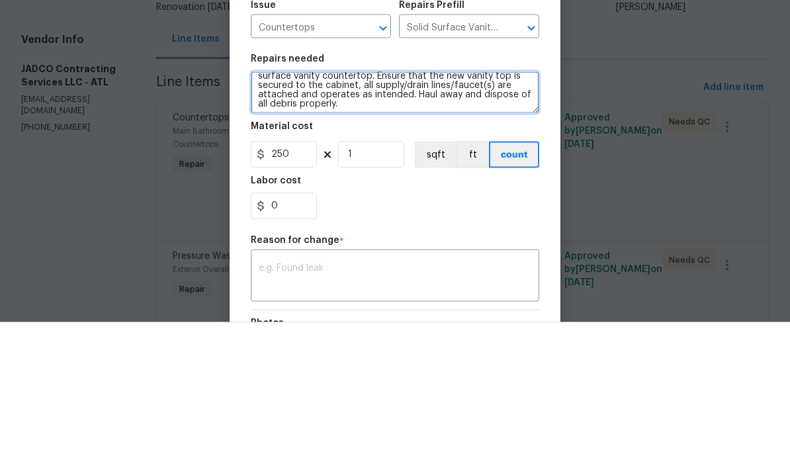
scroll to position [26, 0]
click at [373, 223] on textarea "Remove the existing 60'' vanity countertop to ensure that no damage is done to …" at bounding box center [395, 244] width 288 height 42
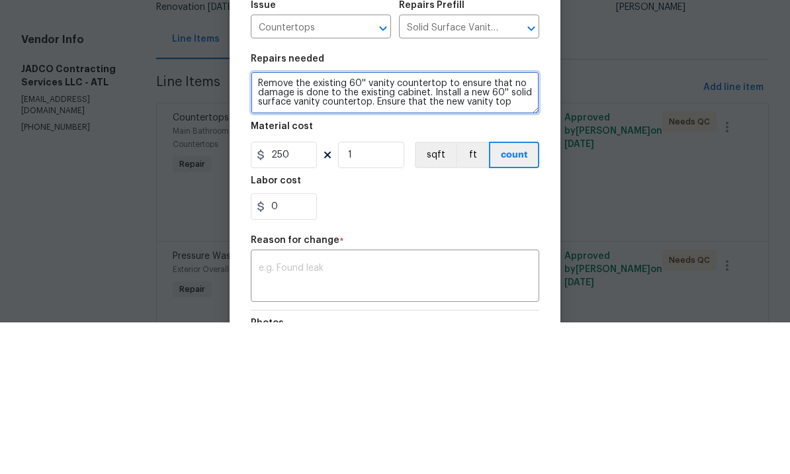
scroll to position [0, 0]
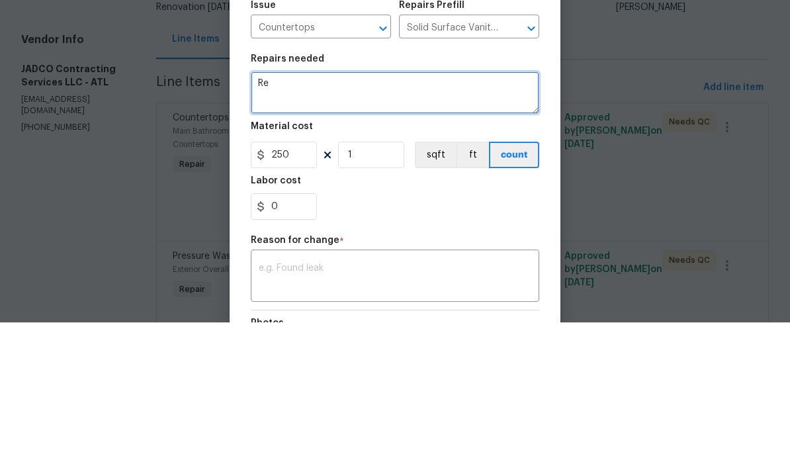
type textarea "R"
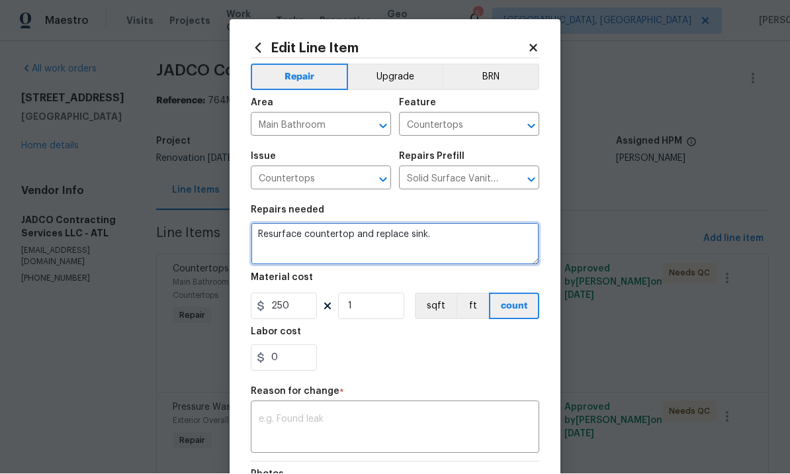
type textarea "Resurface countertop and replace sink."
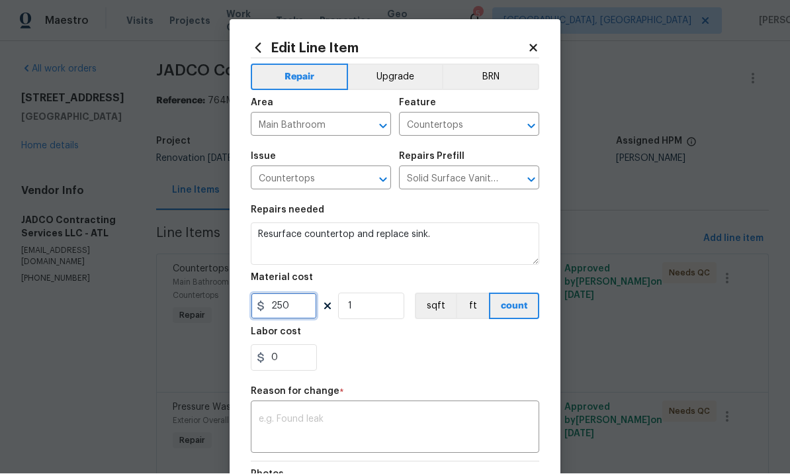
click at [295, 307] on input "250" at bounding box center [284, 306] width 66 height 26
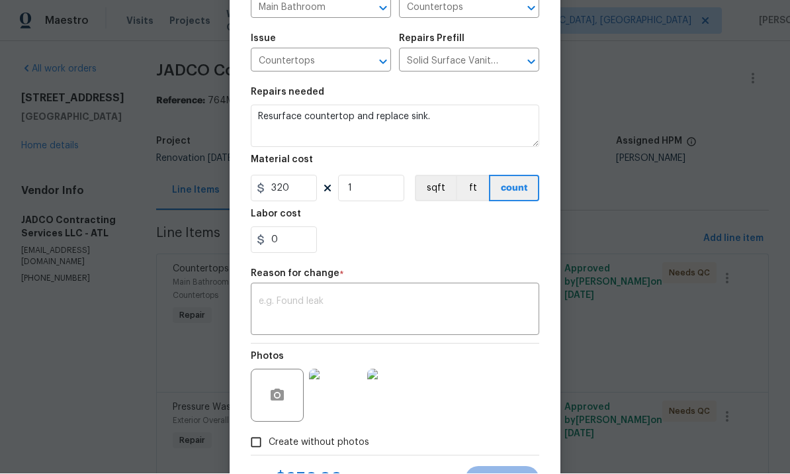
scroll to position [116, 0]
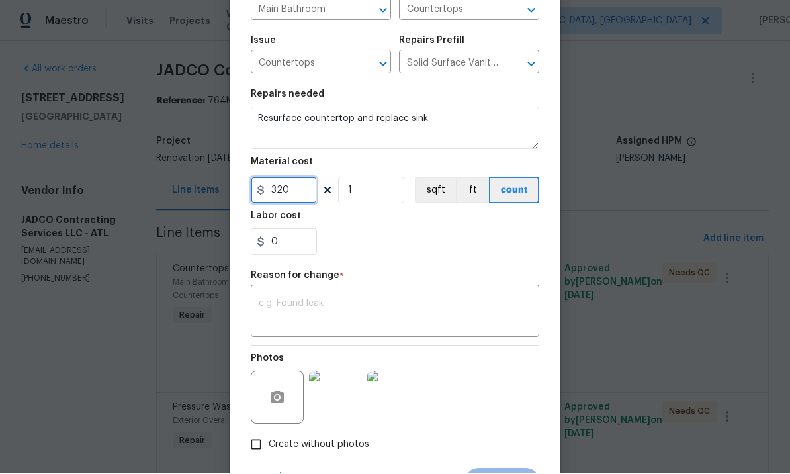
type input "320"
click at [324, 308] on textarea at bounding box center [395, 313] width 273 height 28
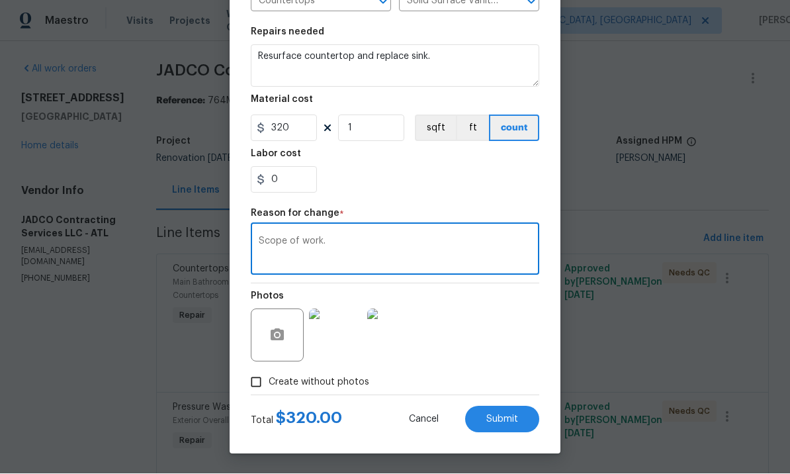
scroll to position [181, 0]
type textarea "Scope of work."
click at [497, 417] on span "Submit" at bounding box center [502, 420] width 32 height 10
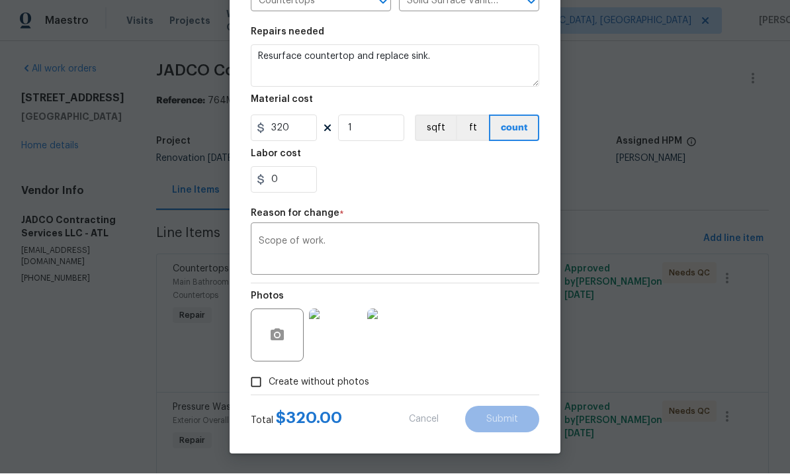
type textarea "Remove the existing 60'' vanity countertop to ensure that no damage is done to …"
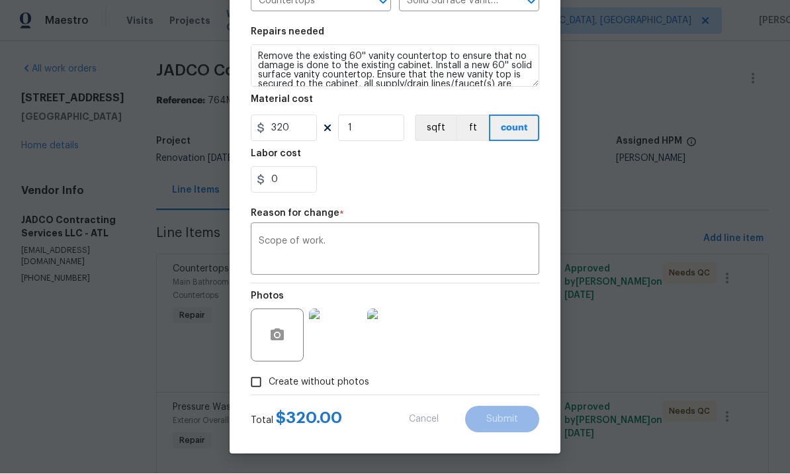
type input "450"
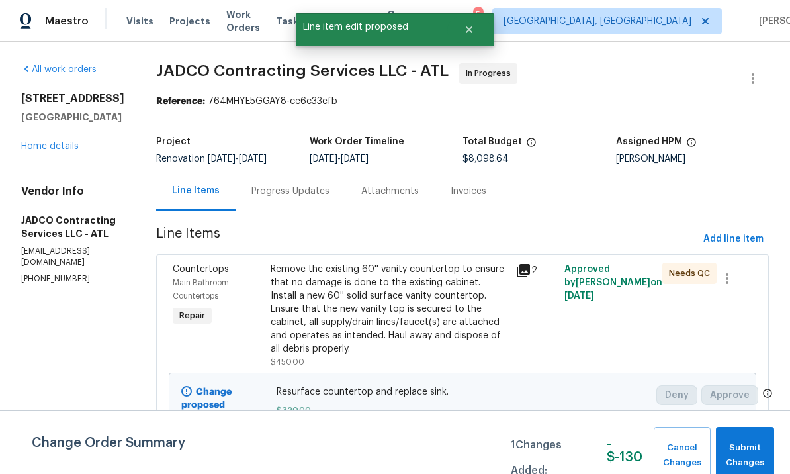
scroll to position [0, 0]
click at [752, 447] on span "Submit Changes" at bounding box center [745, 455] width 45 height 30
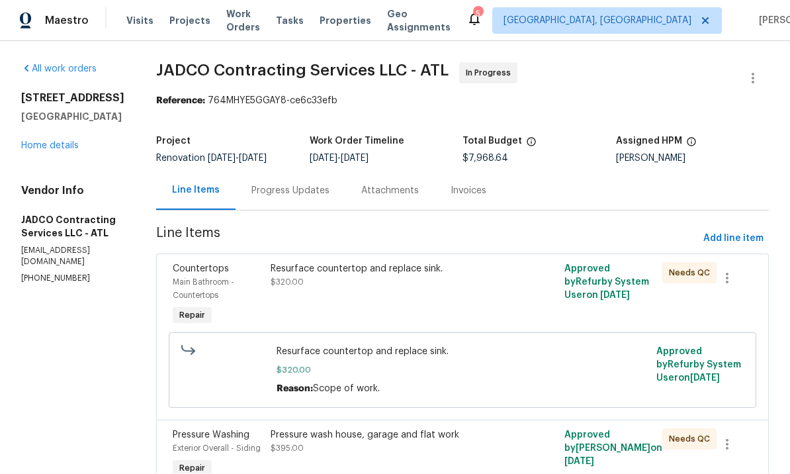
scroll to position [1, 0]
click at [423, 292] on div "Resurface countertop and replace sink. $320.00" at bounding box center [389, 296] width 245 height 74
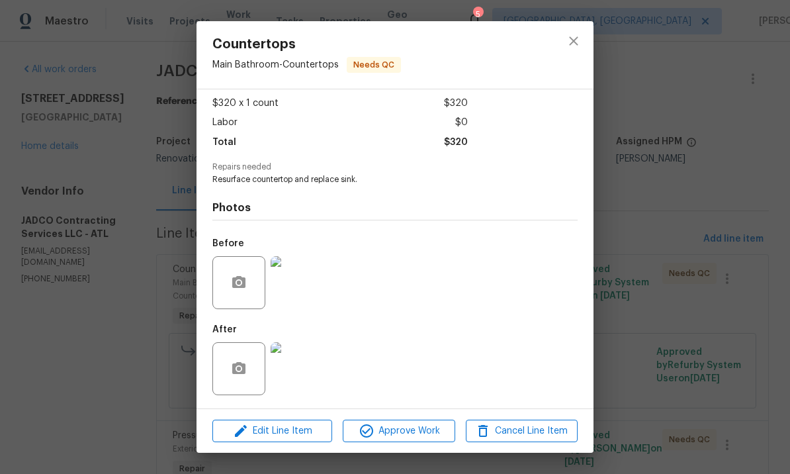
scroll to position [73, 0]
click at [402, 429] on span "Approve Work" at bounding box center [399, 431] width 104 height 17
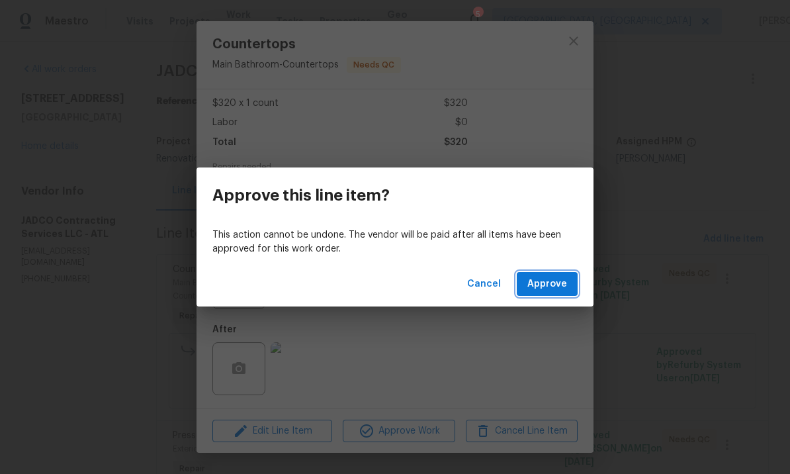
click at [537, 281] on span "Approve" at bounding box center [547, 284] width 40 height 17
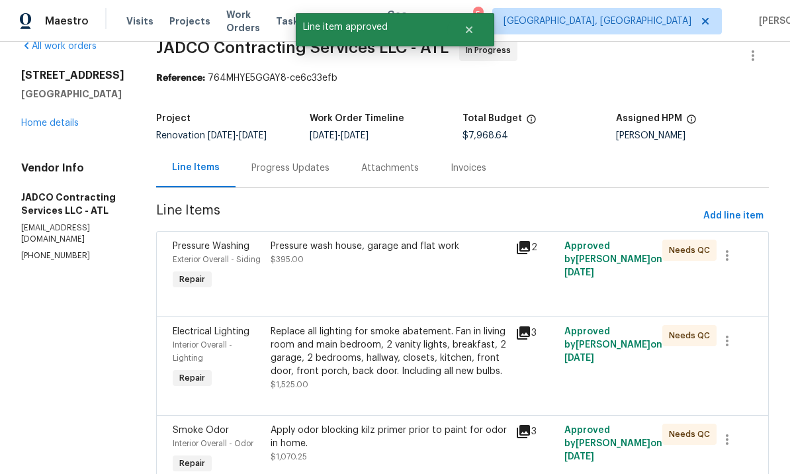
scroll to position [41, 0]
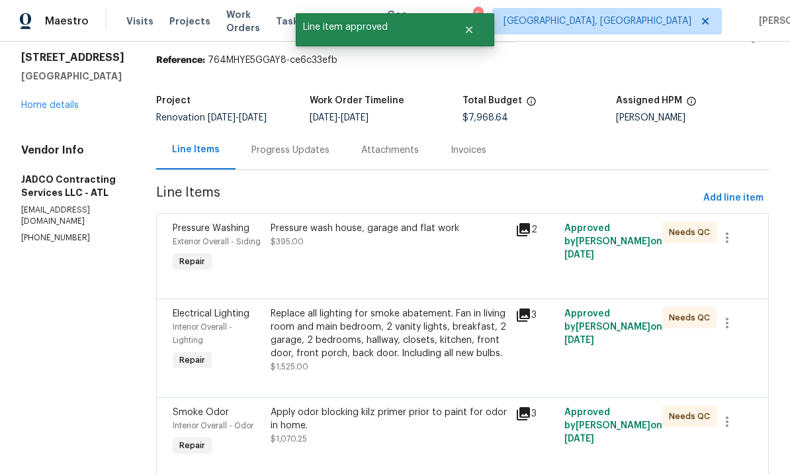
click at [445, 279] on div "Pressure wash house, garage and flat work $395.00" at bounding box center [389, 248] width 245 height 61
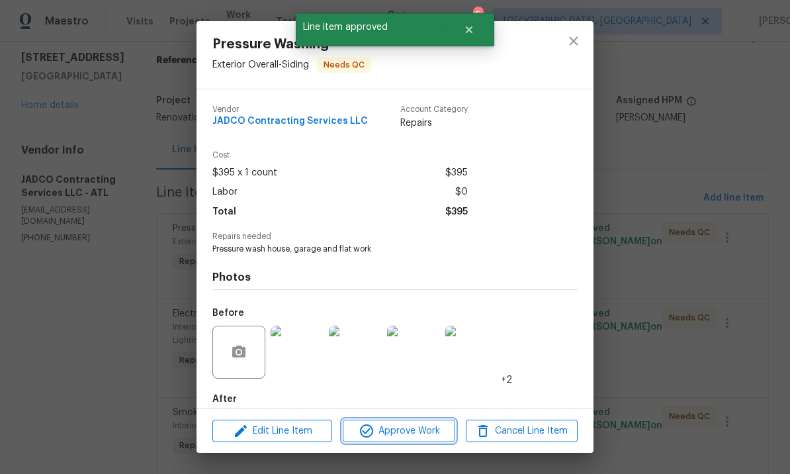
click at [409, 431] on span "Approve Work" at bounding box center [399, 431] width 104 height 17
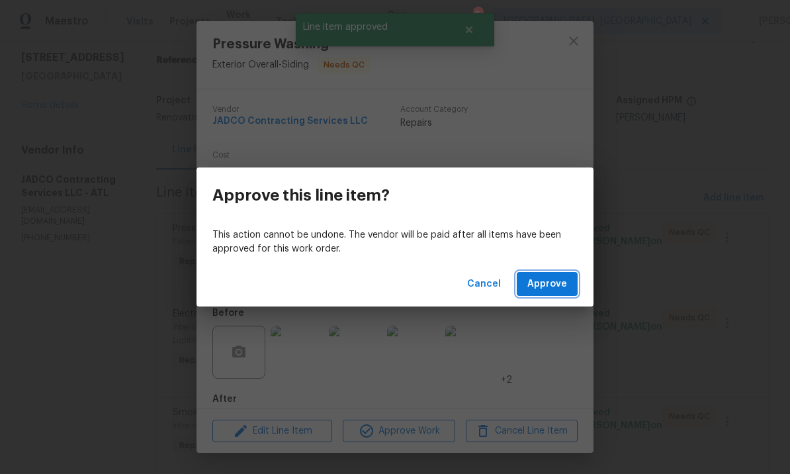
click at [547, 281] on span "Approve" at bounding box center [547, 284] width 40 height 17
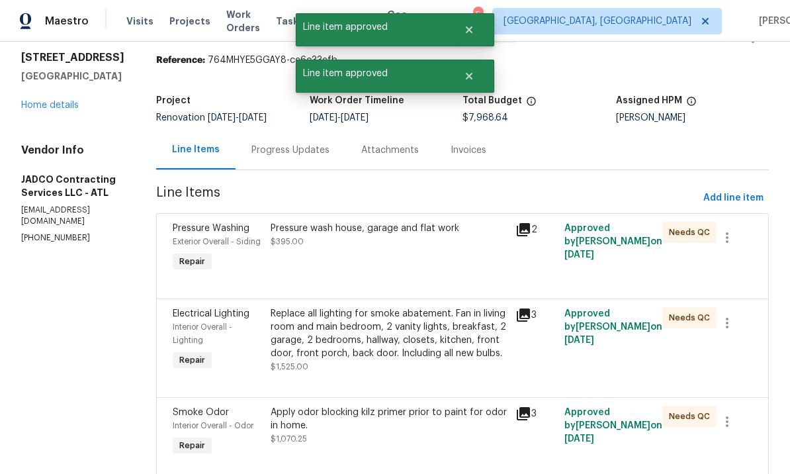
scroll to position [0, 0]
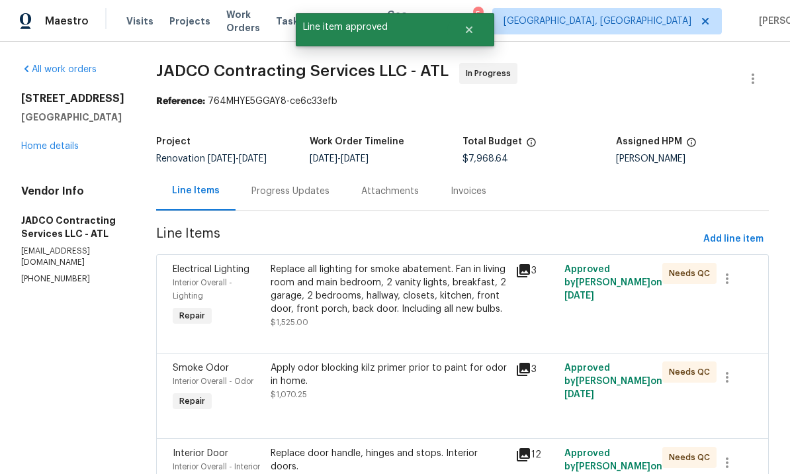
click at [454, 329] on div "Replace all lighting for smoke abatement. Fan in living room and main bedroom, …" at bounding box center [389, 296] width 237 height 66
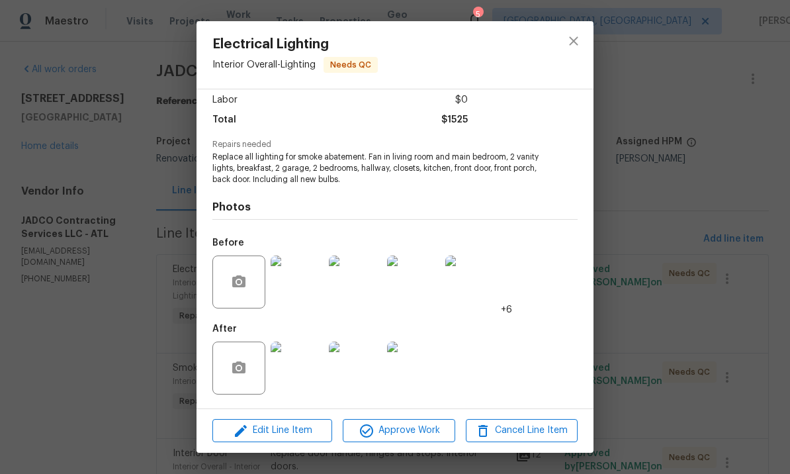
scroll to position [94, 0]
click at [292, 366] on img at bounding box center [297, 367] width 53 height 53
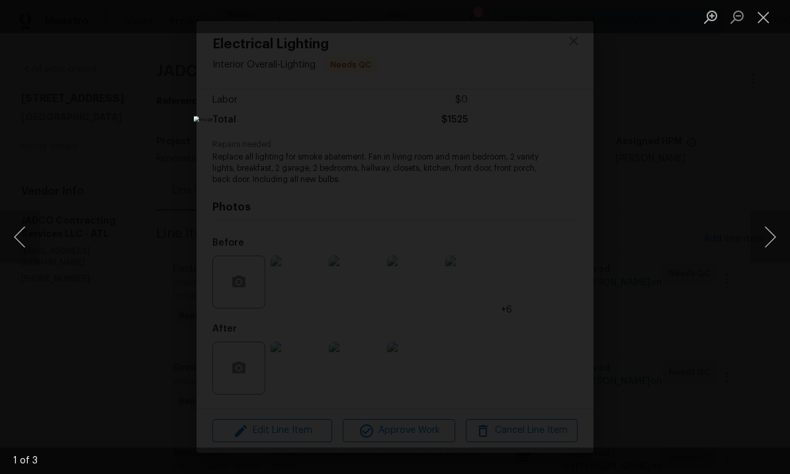
click at [759, 244] on button "Next image" at bounding box center [770, 236] width 40 height 53
click at [766, 244] on button "Next image" at bounding box center [770, 236] width 40 height 53
click at [763, 236] on button "Next image" at bounding box center [770, 236] width 40 height 53
click at [761, 17] on button "Close lightbox" at bounding box center [763, 16] width 26 height 23
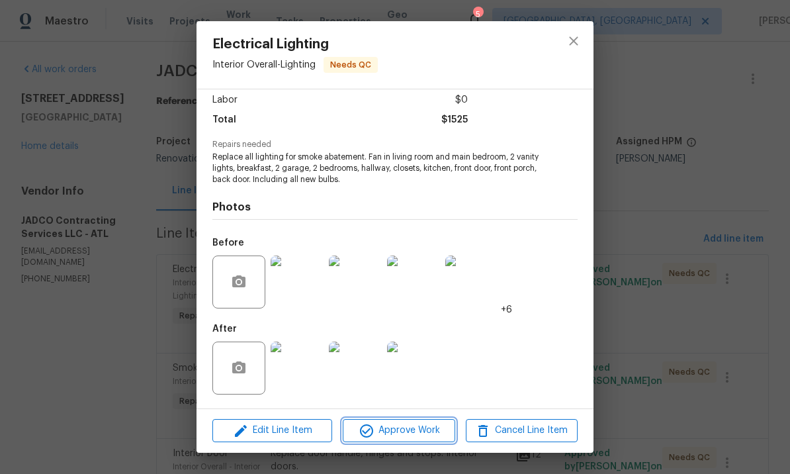
click at [410, 433] on span "Approve Work" at bounding box center [399, 430] width 104 height 17
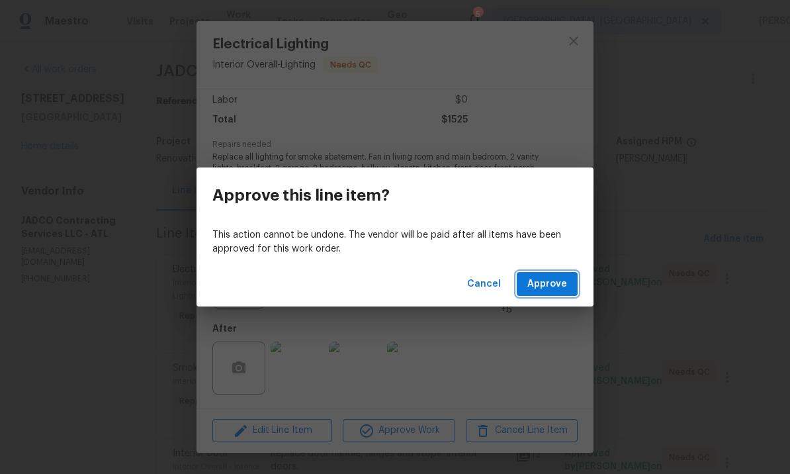
click at [540, 285] on span "Approve" at bounding box center [547, 284] width 40 height 17
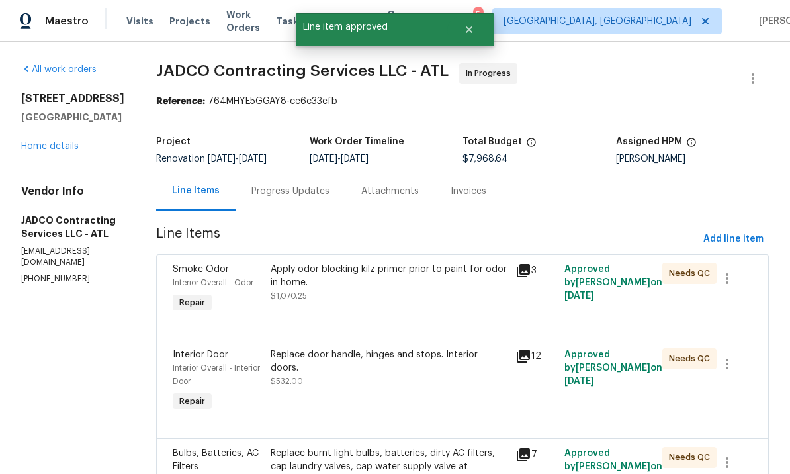
click at [480, 304] on div "Apply odor blocking kilz primer prior to paint for odor in home. $1,070.25" at bounding box center [389, 289] width 245 height 61
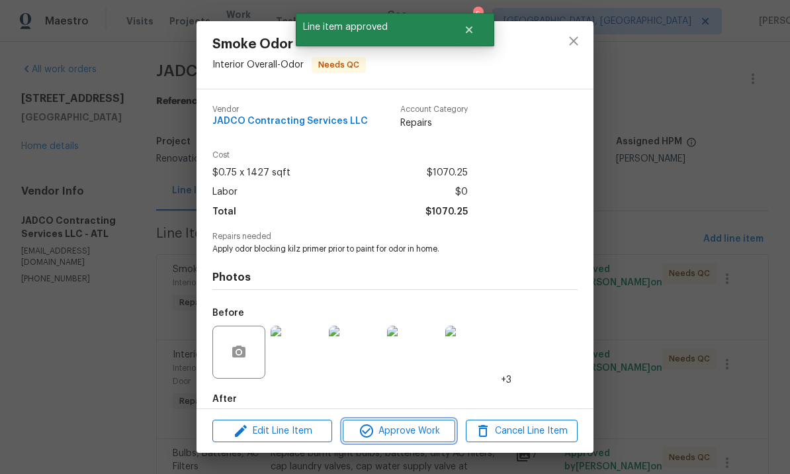
click at [413, 421] on button "Approve Work" at bounding box center [399, 430] width 112 height 23
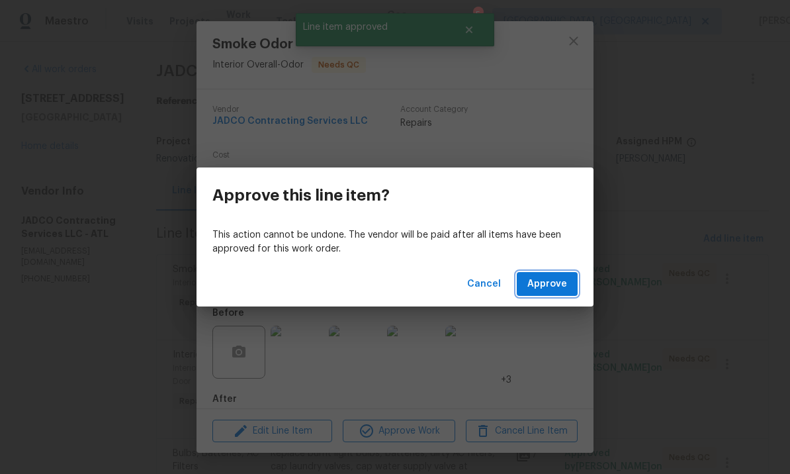
click at [554, 286] on span "Approve" at bounding box center [547, 284] width 40 height 17
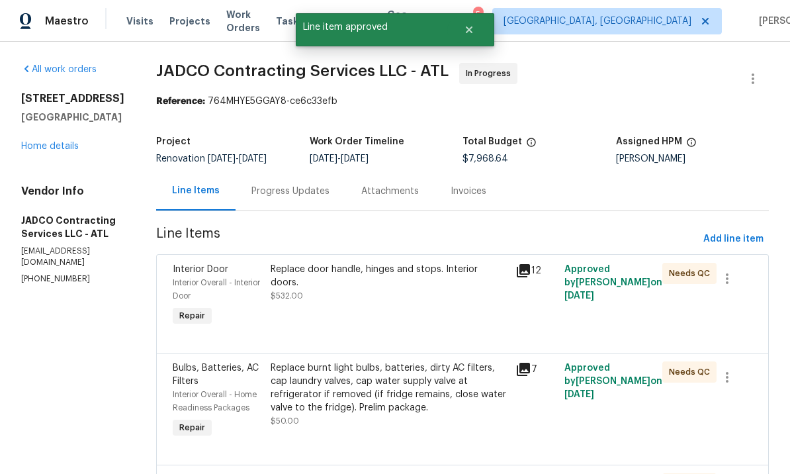
click at [453, 311] on div "Replace door handle, hinges and stops. Interior doors. $532.00" at bounding box center [389, 296] width 245 height 74
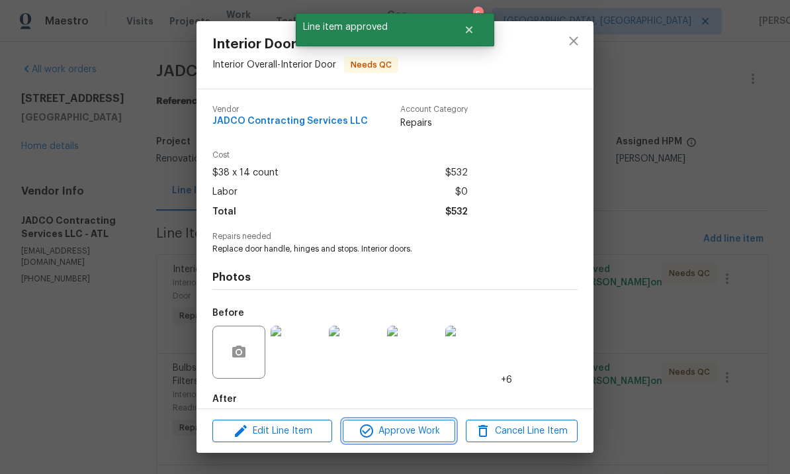
click at [408, 426] on span "Approve Work" at bounding box center [399, 431] width 104 height 17
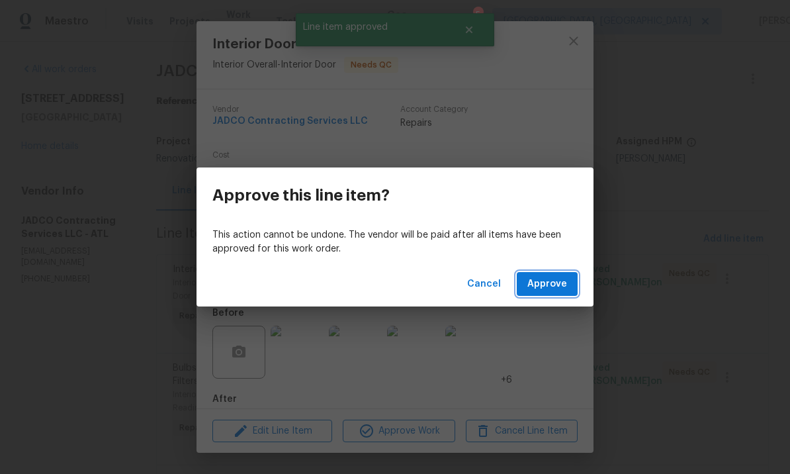
click at [556, 274] on button "Approve" at bounding box center [547, 284] width 61 height 24
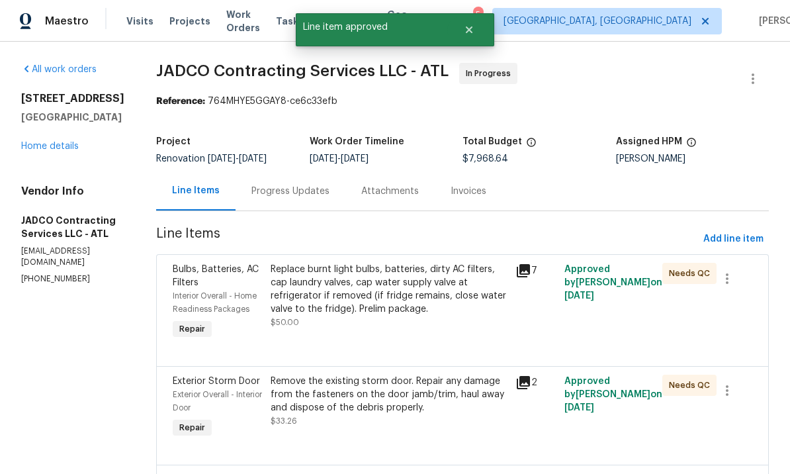
click at [430, 323] on div "Replace burnt light bulbs, batteries, dirty AC filters, cap laundry valves, cap…" at bounding box center [389, 296] width 237 height 66
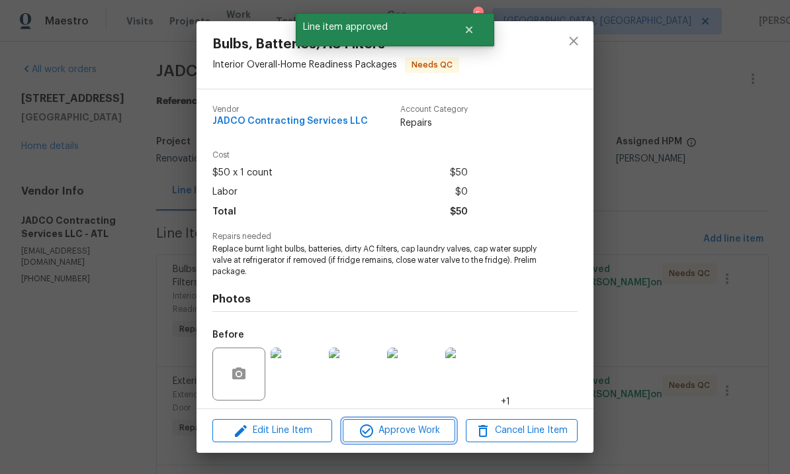
click at [402, 432] on span "Approve Work" at bounding box center [399, 430] width 104 height 17
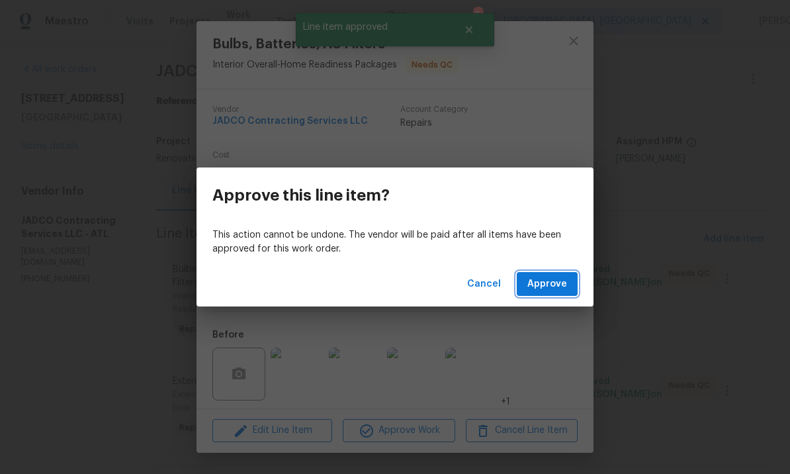
click at [549, 277] on span "Approve" at bounding box center [547, 284] width 40 height 17
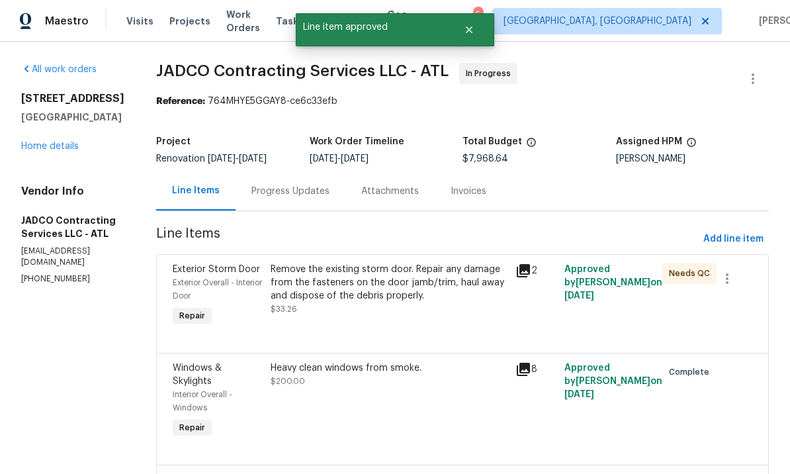
click at [450, 326] on div "Remove the existing storm door. Repair any damage from the fasteners on the doo…" at bounding box center [389, 296] width 245 height 74
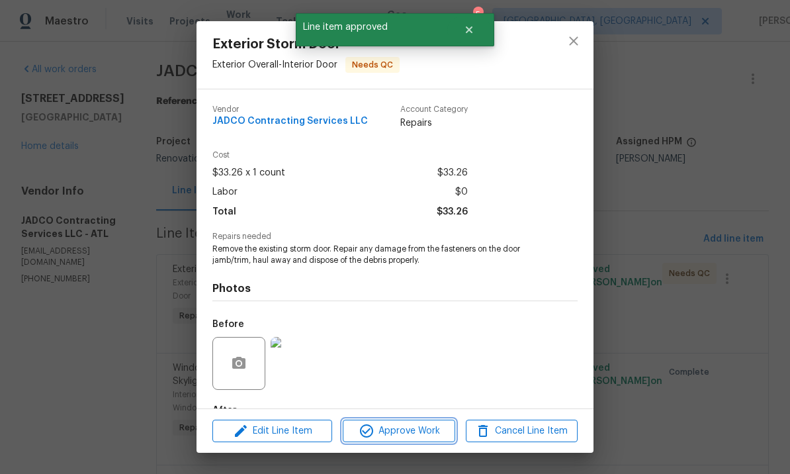
click at [410, 428] on span "Approve Work" at bounding box center [399, 431] width 104 height 17
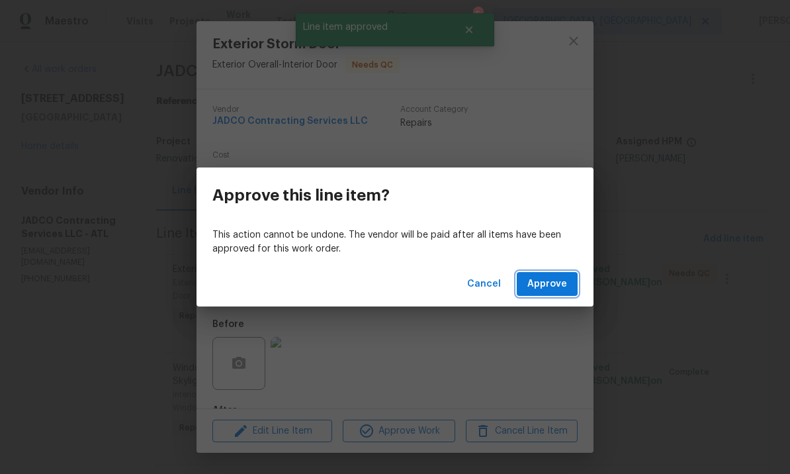
click at [550, 272] on button "Approve" at bounding box center [547, 284] width 61 height 24
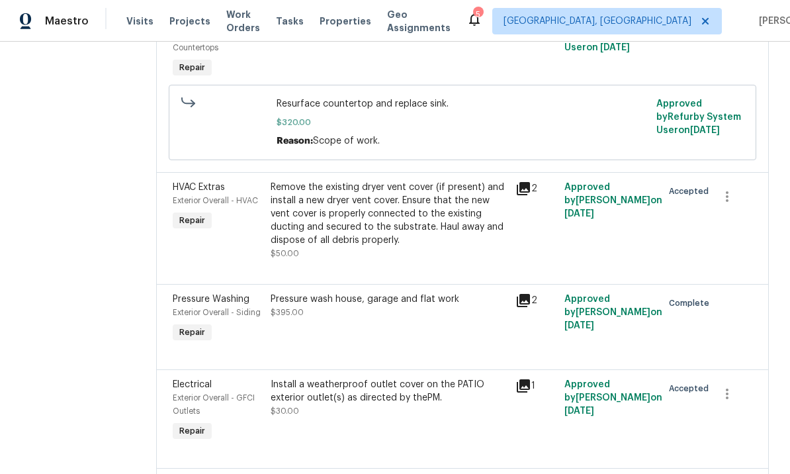
scroll to position [2576, 0]
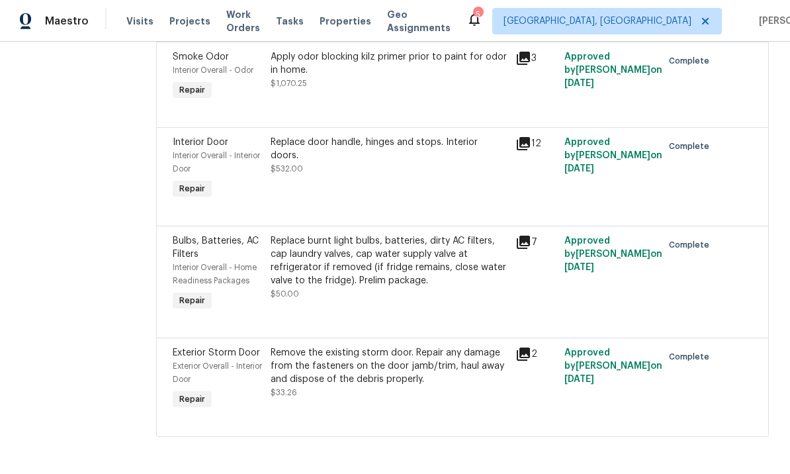
scroll to position [46, 0]
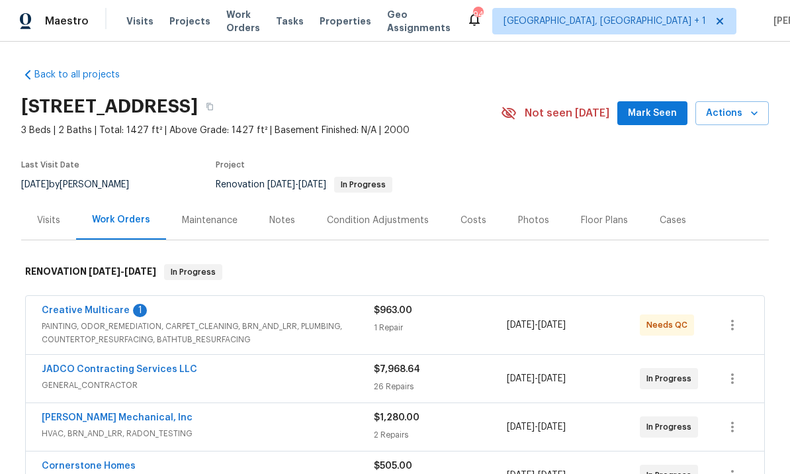
click at [107, 308] on link "Creative Multicare" at bounding box center [86, 310] width 88 height 9
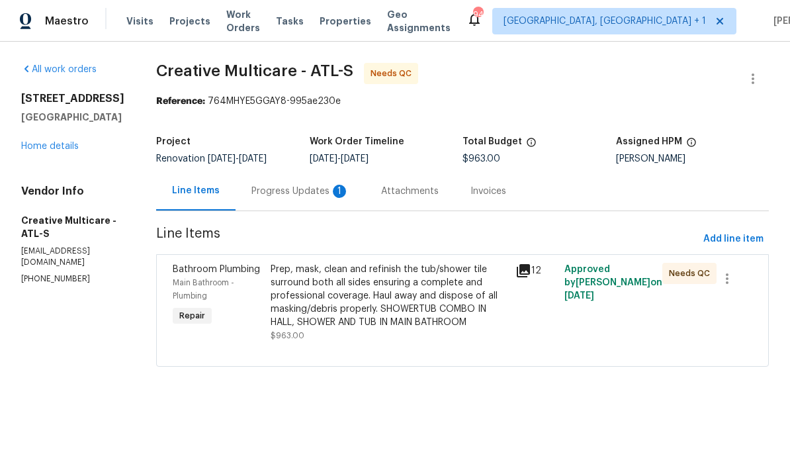
click at [344, 189] on div "Progress Updates 1" at bounding box center [300, 191] width 98 height 13
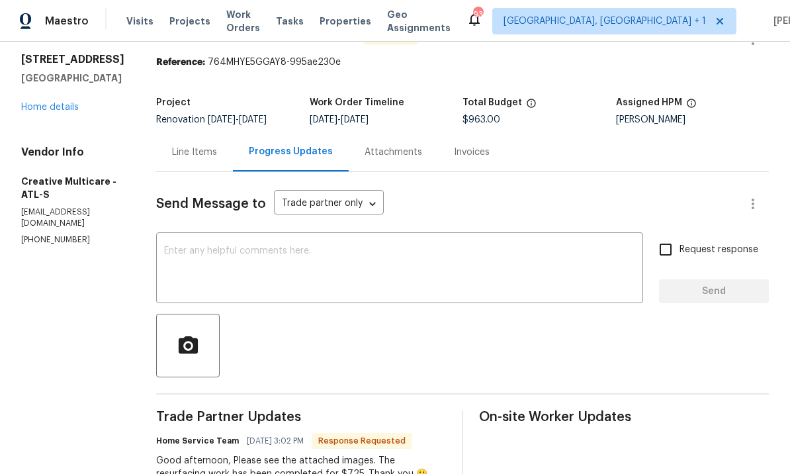
scroll to position [46, 0]
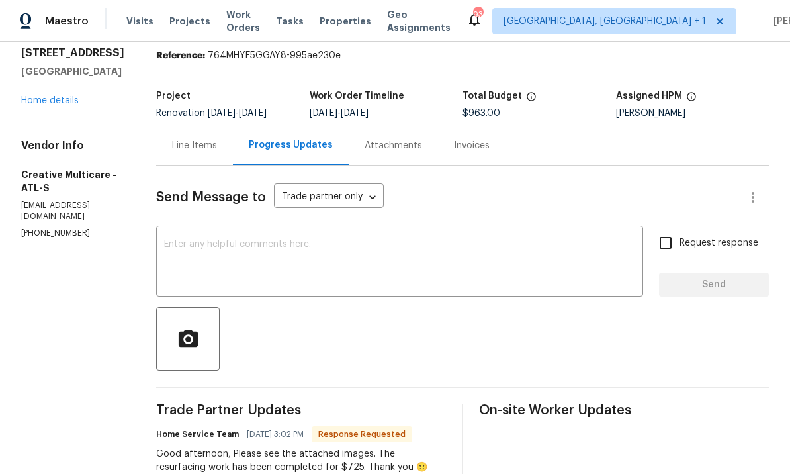
click at [217, 147] on div "Line Items" at bounding box center [194, 145] width 45 height 13
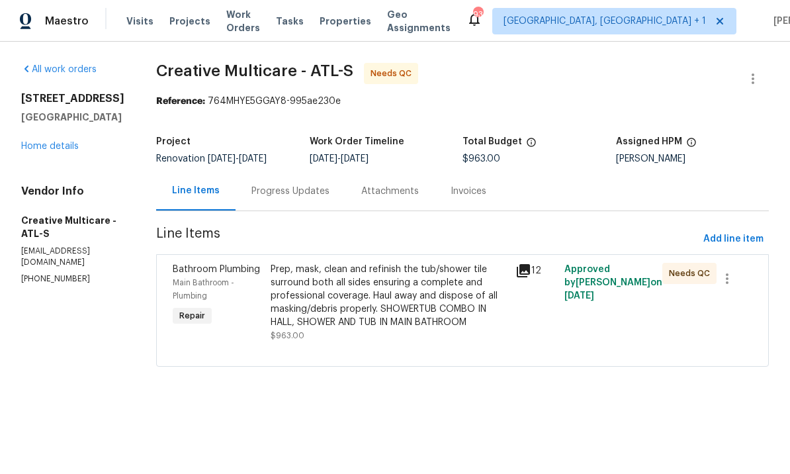
click at [437, 290] on div "Prep, mask, clean and refinish the tub/shower tile surround both all sides ensu…" at bounding box center [389, 296] width 237 height 66
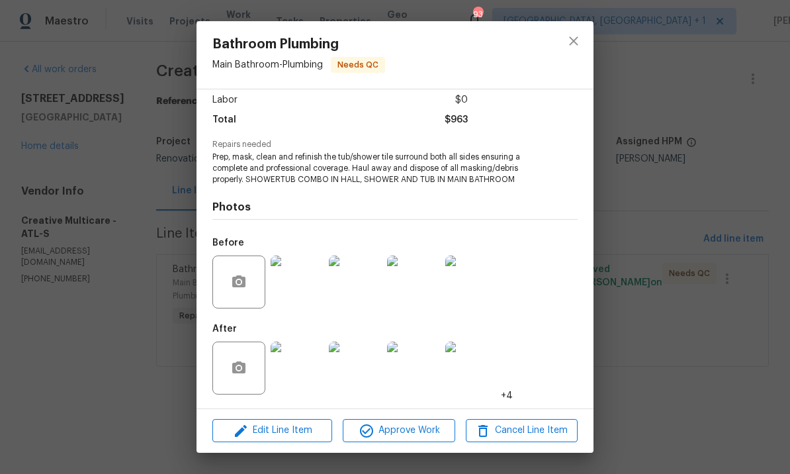
scroll to position [94, 0]
click at [298, 364] on img at bounding box center [297, 367] width 53 height 53
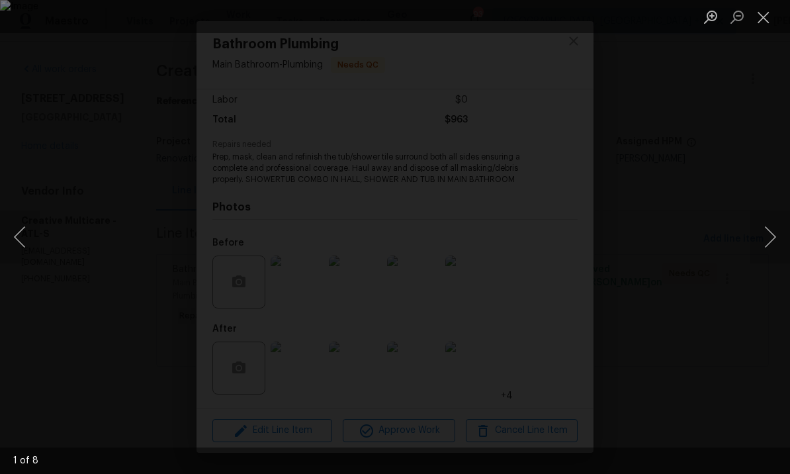
click at [766, 243] on button "Next image" at bounding box center [770, 236] width 40 height 53
click at [766, 241] on button "Next image" at bounding box center [770, 236] width 40 height 53
click at [764, 243] on button "Next image" at bounding box center [770, 236] width 40 height 53
click at [22, 239] on button "Previous image" at bounding box center [20, 236] width 40 height 53
click at [763, 237] on button "Next image" at bounding box center [770, 236] width 40 height 53
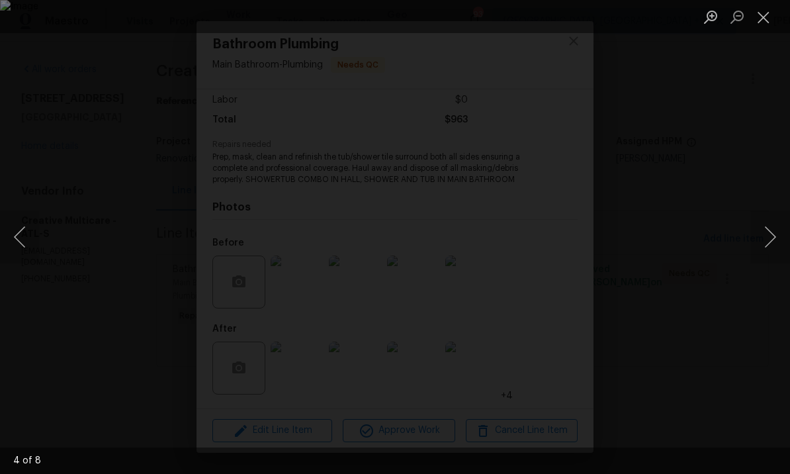
click at [764, 241] on button "Next image" at bounding box center [770, 236] width 40 height 53
click at [766, 237] on button "Next image" at bounding box center [770, 236] width 40 height 53
click at [767, 238] on button "Next image" at bounding box center [770, 236] width 40 height 53
click at [769, 237] on button "Next image" at bounding box center [770, 236] width 40 height 53
click at [769, 236] on button "Next image" at bounding box center [770, 236] width 40 height 53
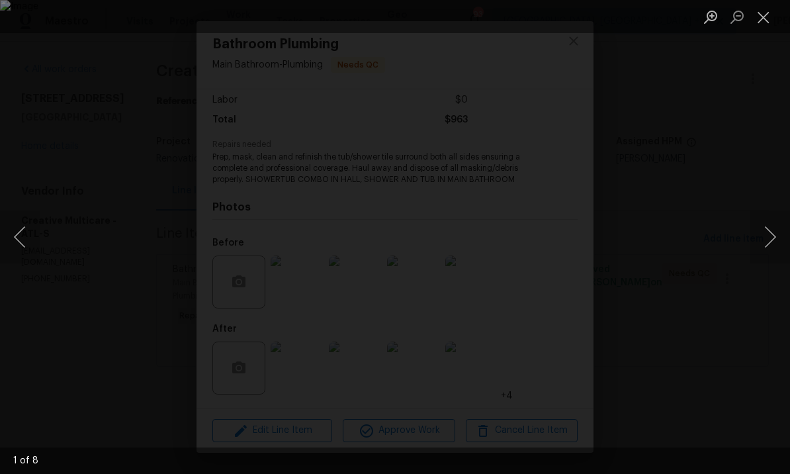
click at [767, 237] on button "Next image" at bounding box center [770, 236] width 40 height 53
click at [766, 238] on button "Next image" at bounding box center [770, 236] width 40 height 53
click at [769, 235] on button "Next image" at bounding box center [770, 236] width 40 height 53
click at [766, 239] on button "Next image" at bounding box center [770, 236] width 40 height 53
click at [765, 15] on button "Close lightbox" at bounding box center [763, 16] width 26 height 23
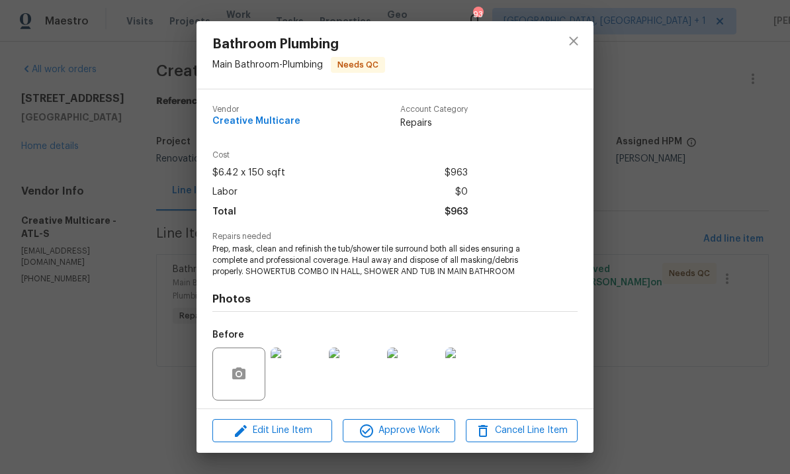
scroll to position [-1, 0]
click at [582, 39] on button "close" at bounding box center [574, 41] width 32 height 32
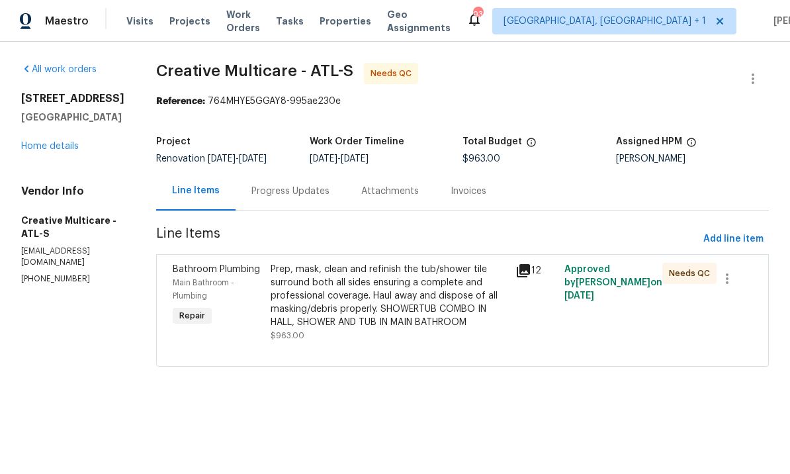
scroll to position [0, 0]
click at [349, 288] on div "Prep, mask, clean and refinish the tub/shower tile surround both all sides ensu…" at bounding box center [389, 296] width 237 height 66
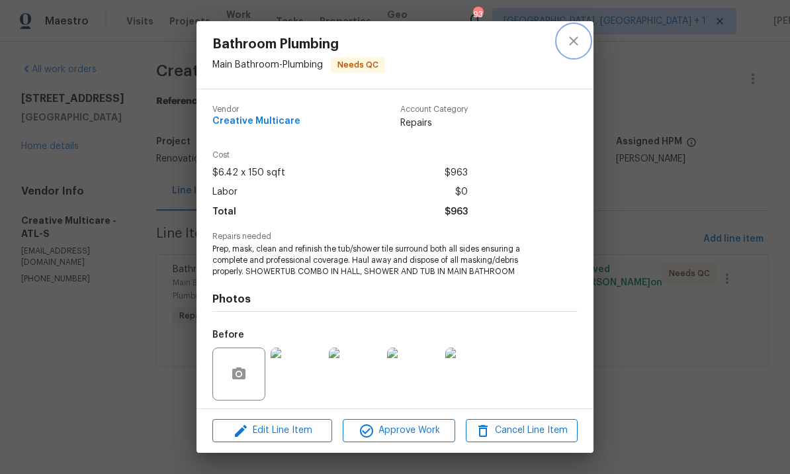
click at [574, 41] on icon "close" at bounding box center [573, 40] width 9 height 9
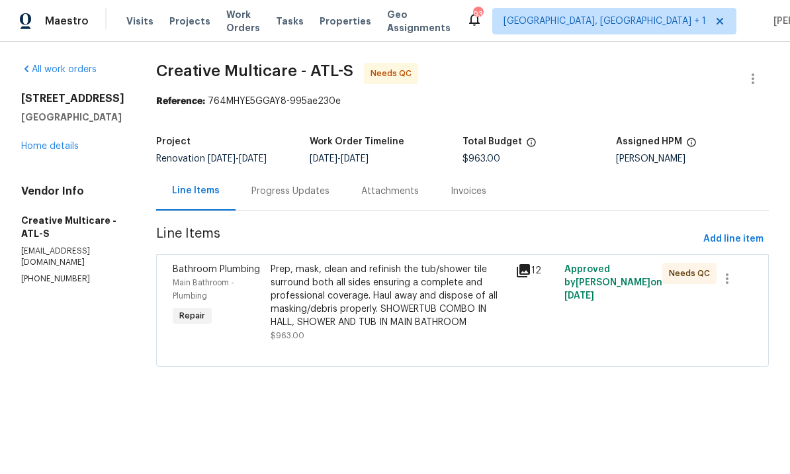
click at [329, 191] on div "Progress Updates" at bounding box center [290, 191] width 78 height 13
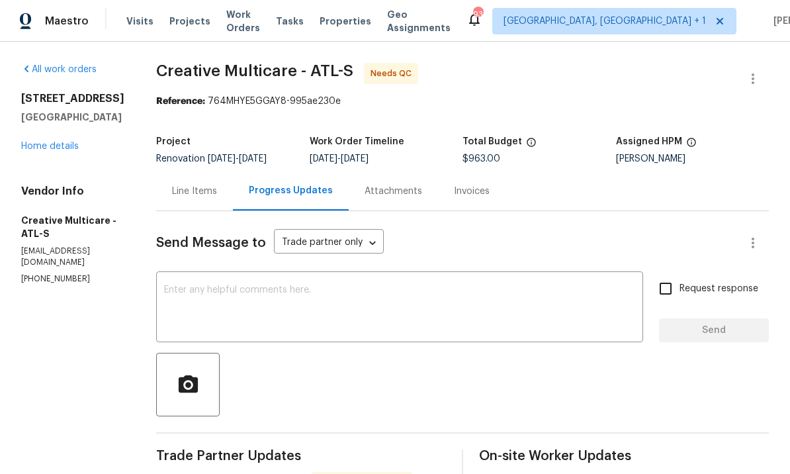
click at [217, 187] on div "Line Items" at bounding box center [194, 191] width 45 height 13
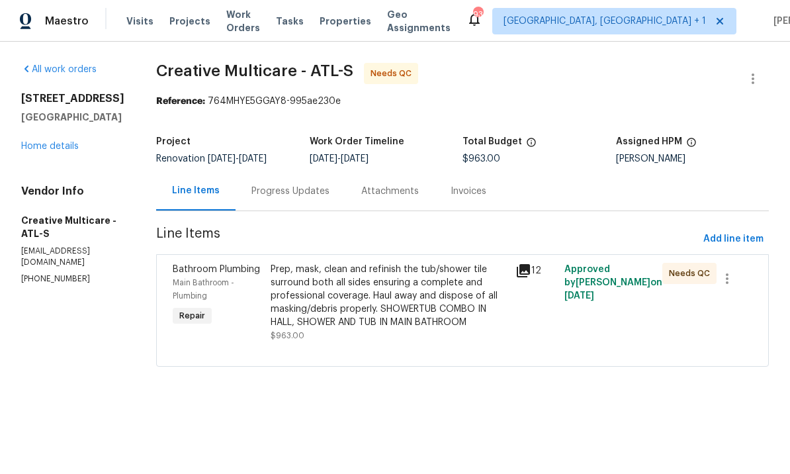
click at [397, 305] on div "Prep, mask, clean and refinish the tub/shower tile surround both all sides ensu…" at bounding box center [389, 296] width 237 height 66
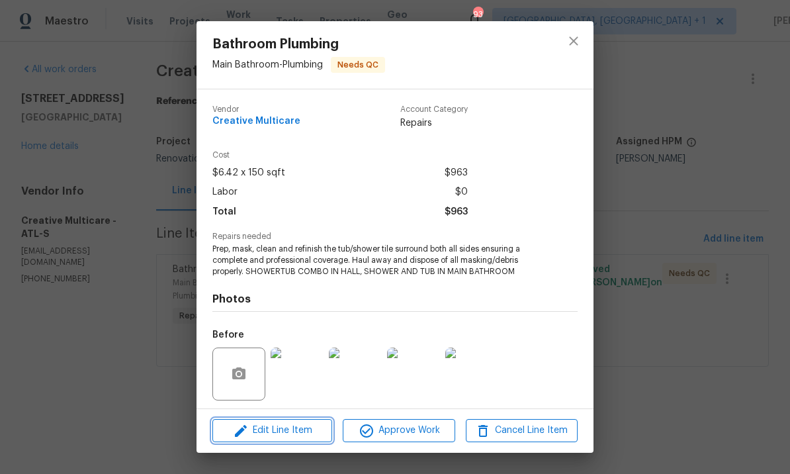
click at [289, 429] on span "Edit Line Item" at bounding box center [272, 430] width 112 height 17
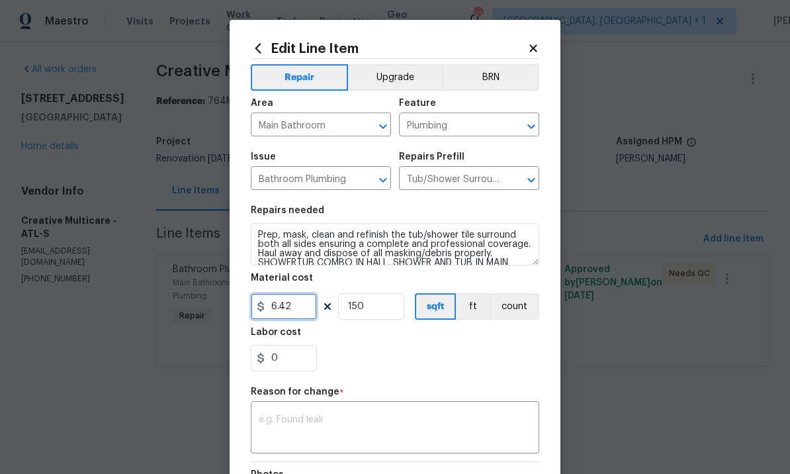
click at [309, 312] on input "6.42" at bounding box center [284, 306] width 66 height 26
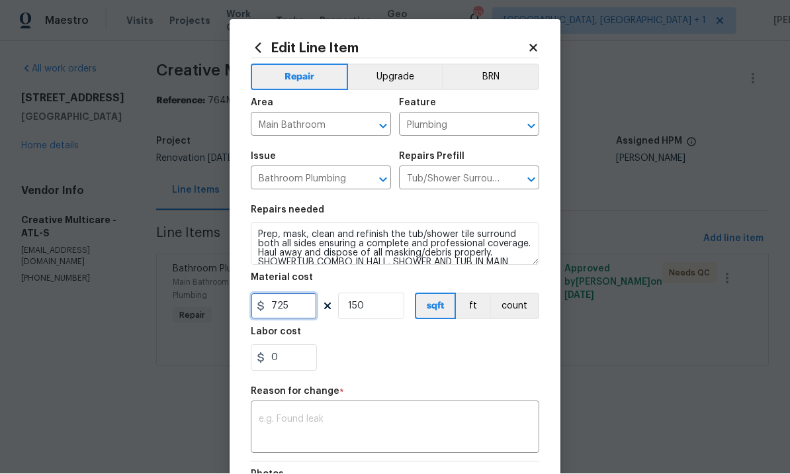
type input "725"
click at [374, 305] on input "150" at bounding box center [371, 306] width 66 height 26
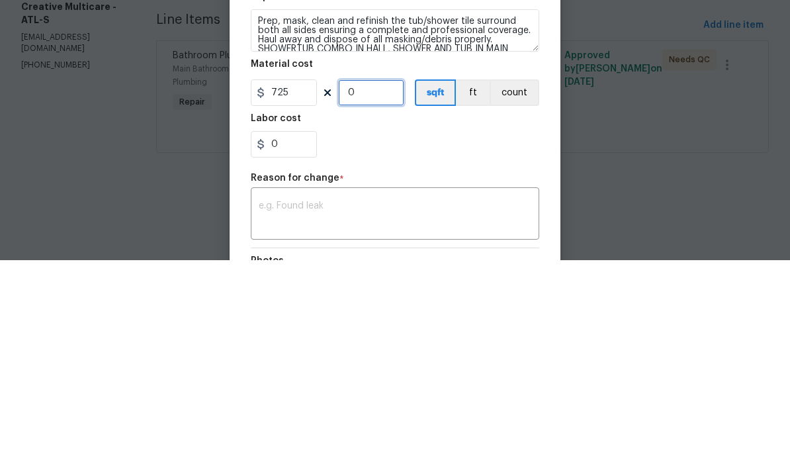
type input "1"
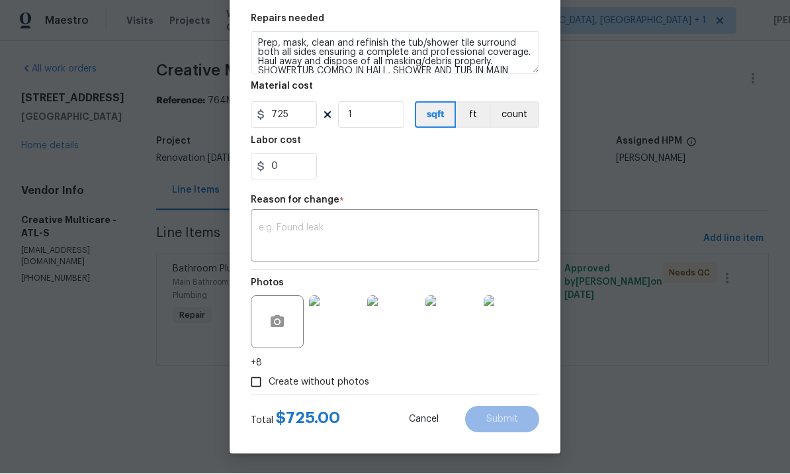
scroll to position [194, 0]
click at [329, 230] on textarea at bounding box center [395, 238] width 273 height 28
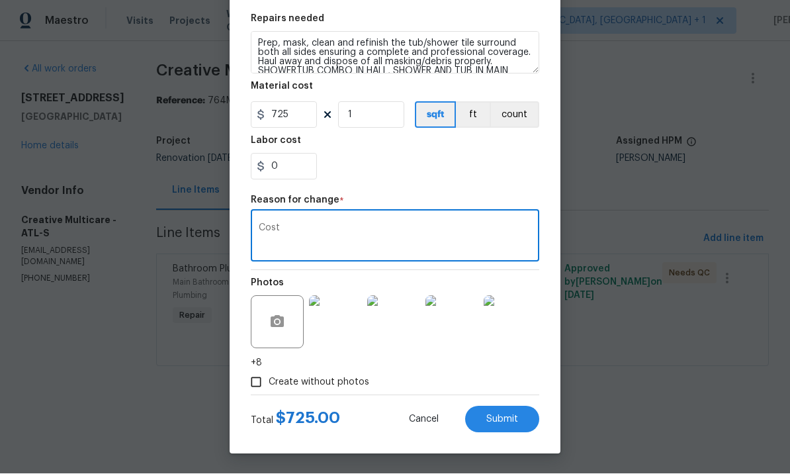
type textarea "Cost"
click at [495, 418] on span "Submit" at bounding box center [502, 420] width 32 height 10
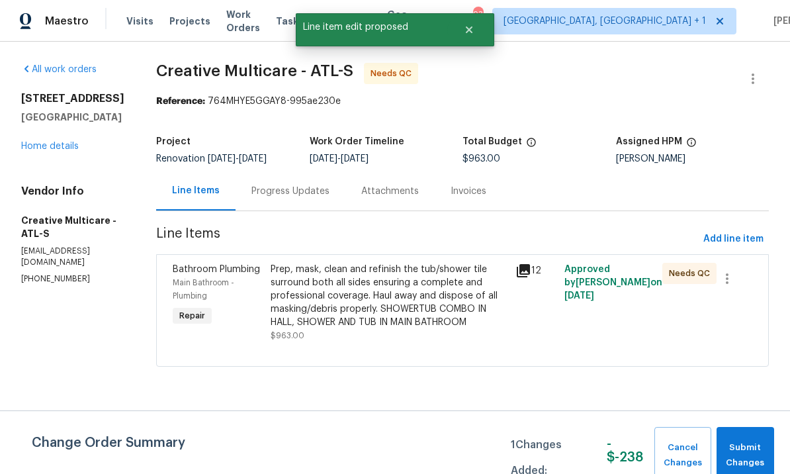
scroll to position [0, 0]
click at [744, 453] on span "Submit Changes" at bounding box center [745, 455] width 44 height 30
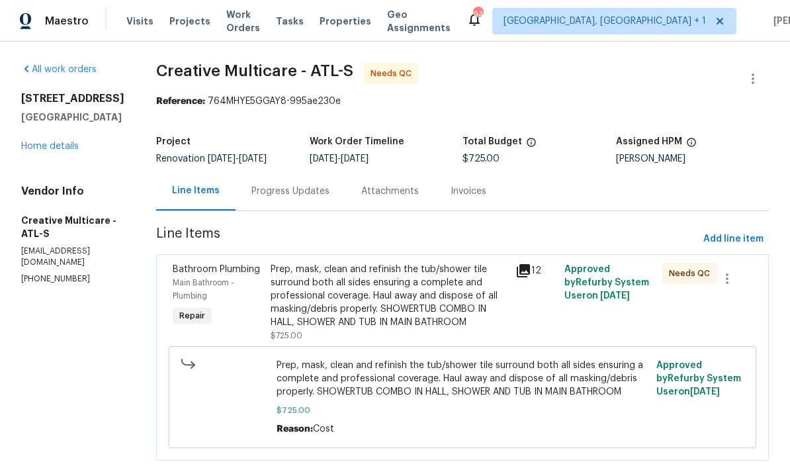
click at [413, 323] on div "Prep, mask, clean and refinish the tub/shower tile surround both all sides ensu…" at bounding box center [389, 296] width 237 height 66
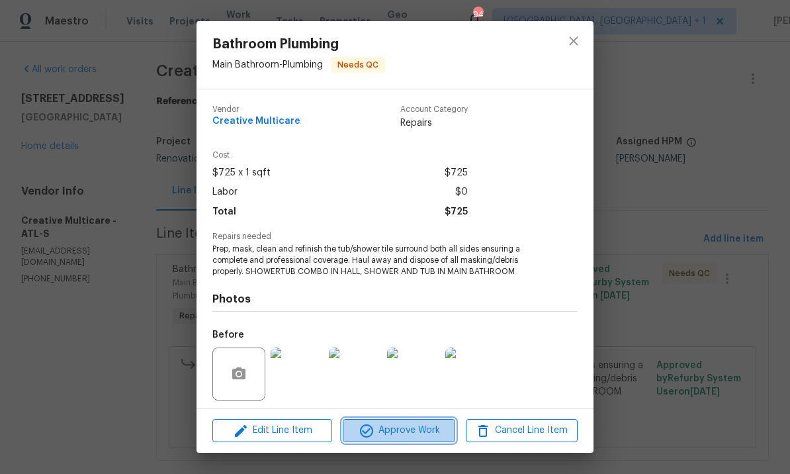
click at [396, 427] on span "Approve Work" at bounding box center [399, 430] width 104 height 17
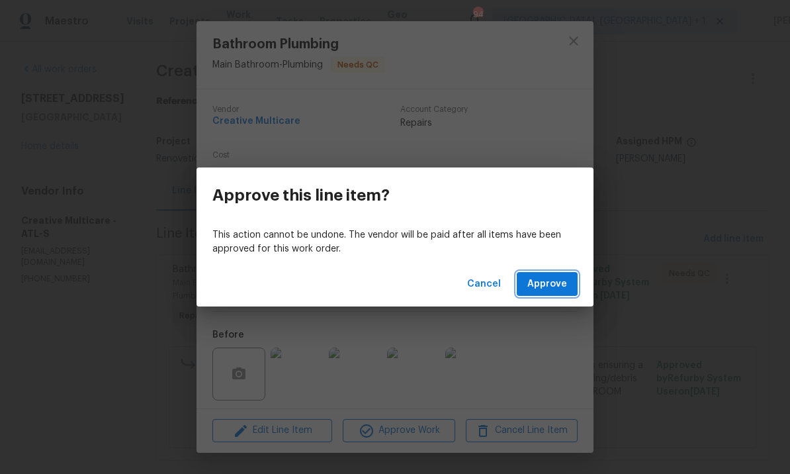
click at [553, 279] on span "Approve" at bounding box center [547, 284] width 40 height 17
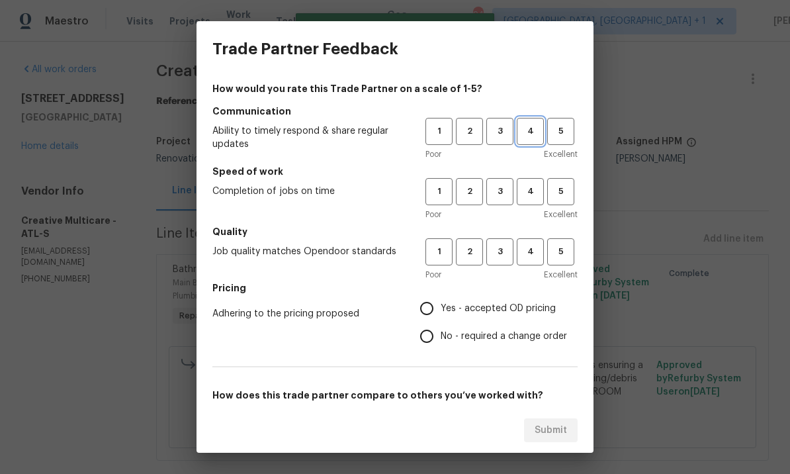
click at [537, 127] on span "4" at bounding box center [530, 131] width 24 height 15
click at [537, 180] on button "4" at bounding box center [530, 191] width 27 height 27
click at [535, 243] on button "4" at bounding box center [530, 251] width 27 height 27
click at [422, 307] on input "Yes - accepted OD pricing" at bounding box center [427, 308] width 28 height 28
radio input "true"
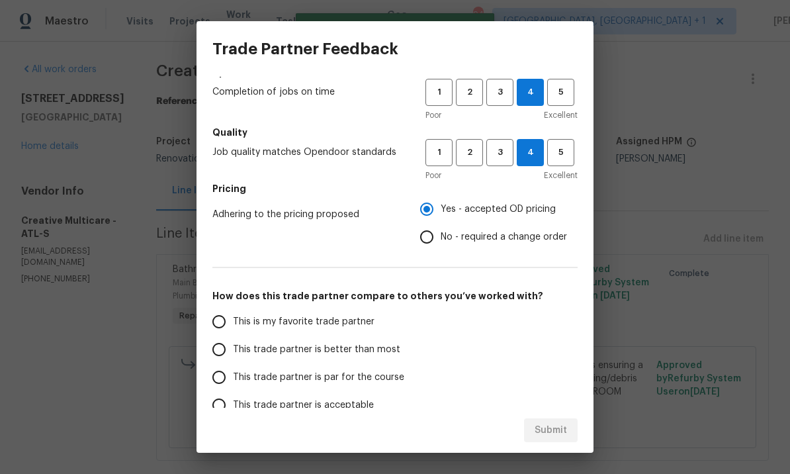
scroll to position [103, 0]
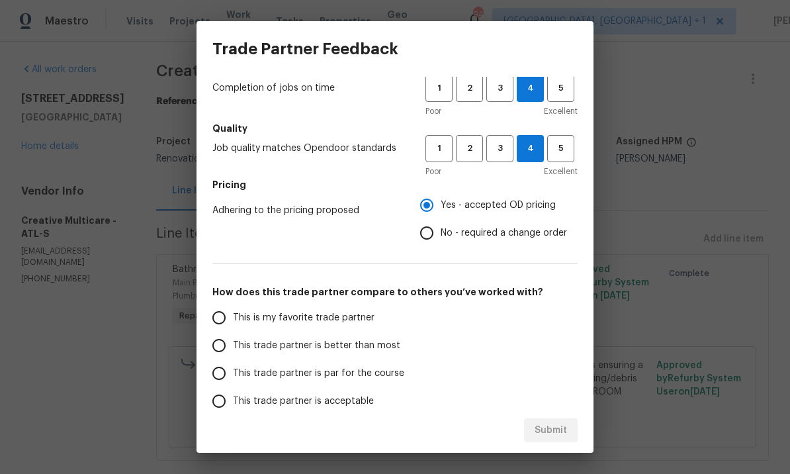
click at [216, 345] on input "This trade partner is better than most" at bounding box center [219, 345] width 28 height 28
click at [564, 428] on span "Submit" at bounding box center [551, 430] width 32 height 17
radio input "true"
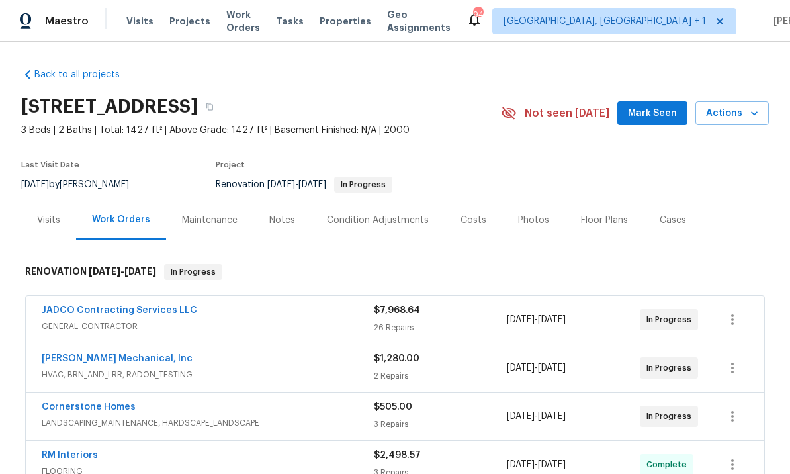
click at [284, 223] on div "Notes" at bounding box center [282, 220] width 26 height 13
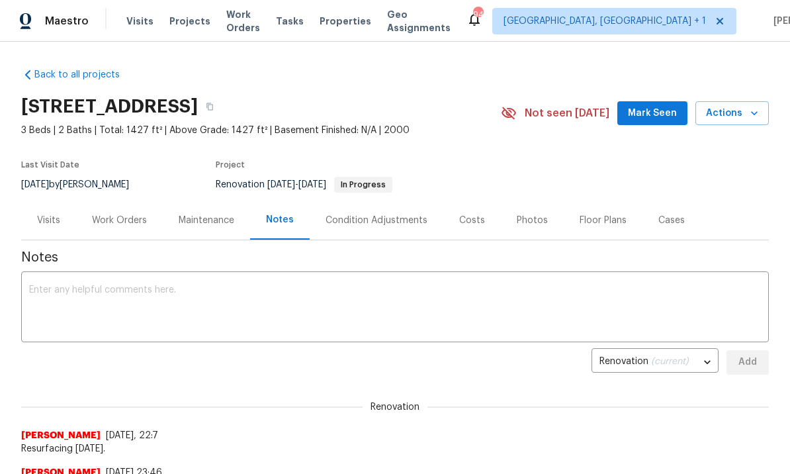
click at [247, 312] on textarea at bounding box center [395, 308] width 732 height 46
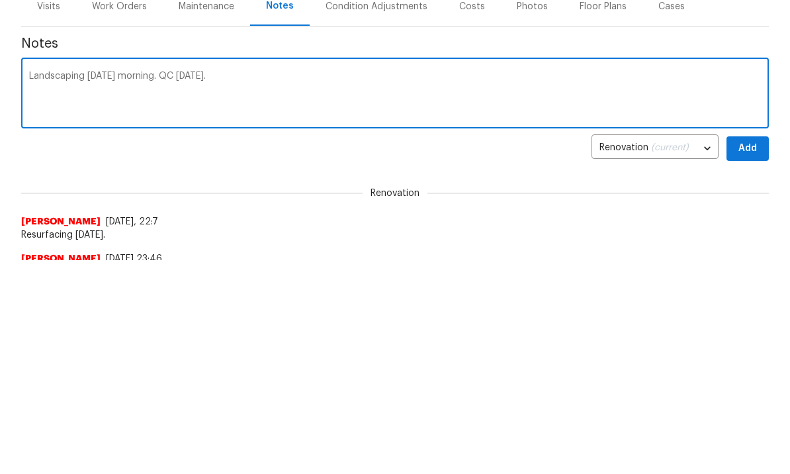
type textarea "Landscaping [DATE] morning. QC [DATE]."
click at [750, 155] on span "Add" at bounding box center [747, 149] width 21 height 17
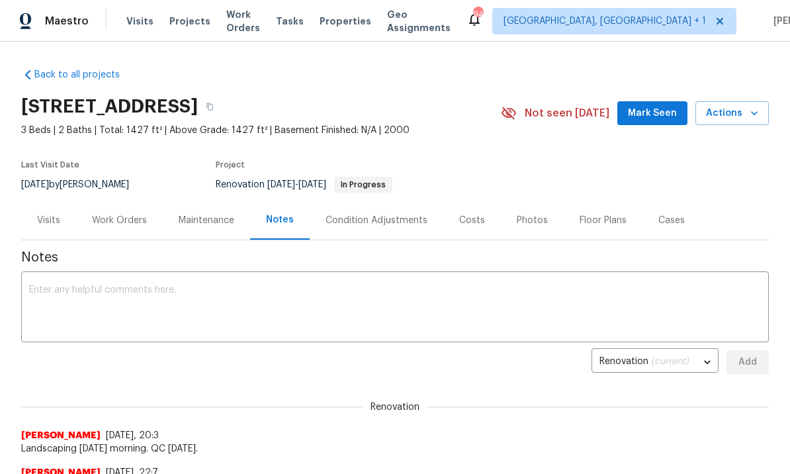
click at [118, 223] on div "Work Orders" at bounding box center [119, 220] width 55 height 13
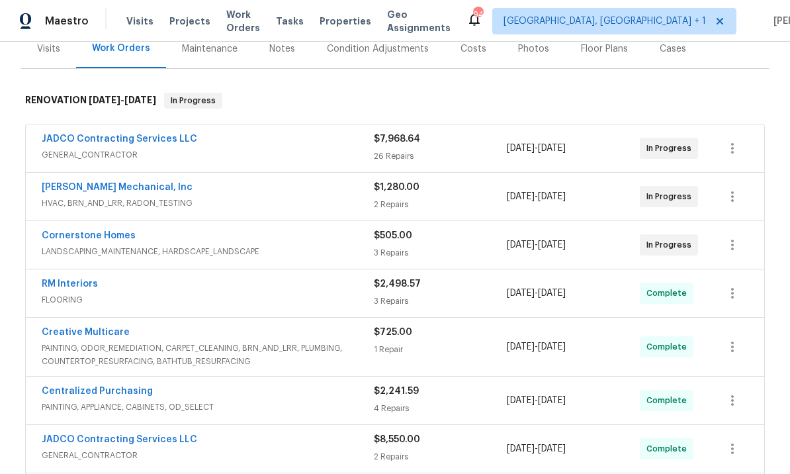
scroll to position [169, 0]
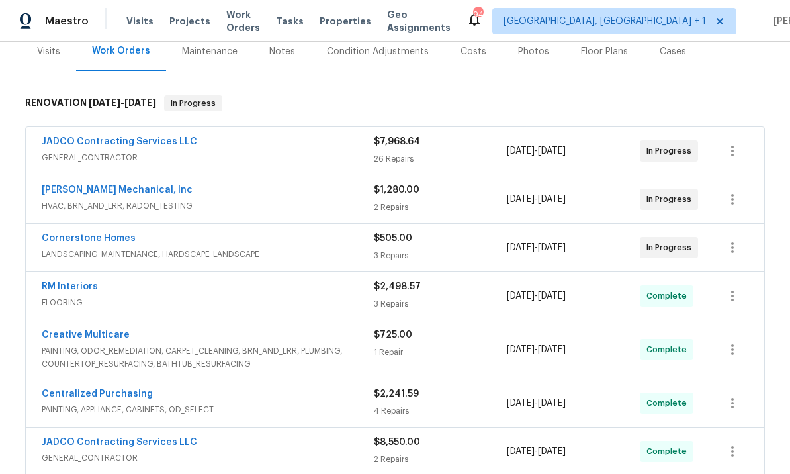
click at [118, 186] on link "[PERSON_NAME] Mechanical, Inc" at bounding box center [117, 189] width 151 height 9
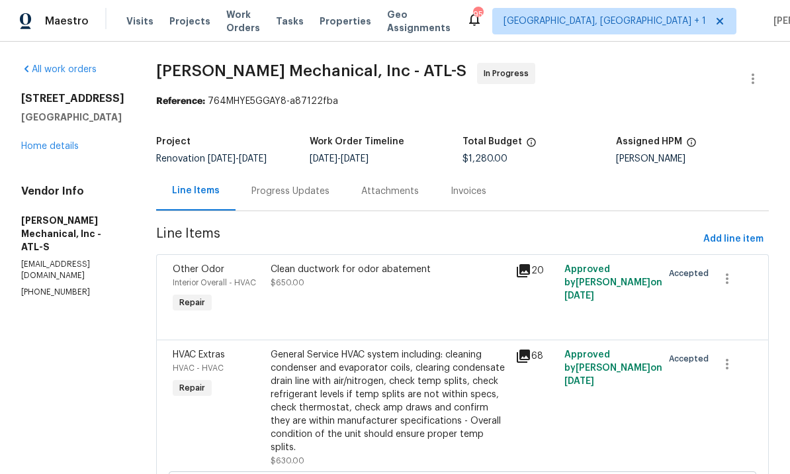
click at [329, 191] on div "Progress Updates" at bounding box center [290, 191] width 78 height 13
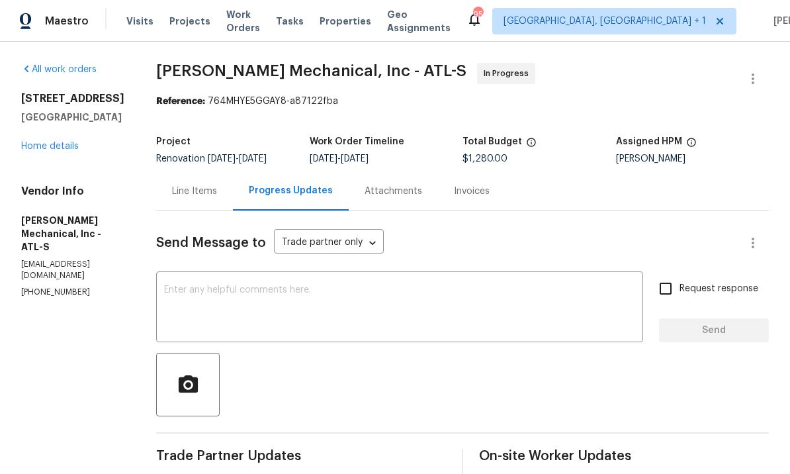
click at [388, 309] on textarea at bounding box center [399, 308] width 471 height 46
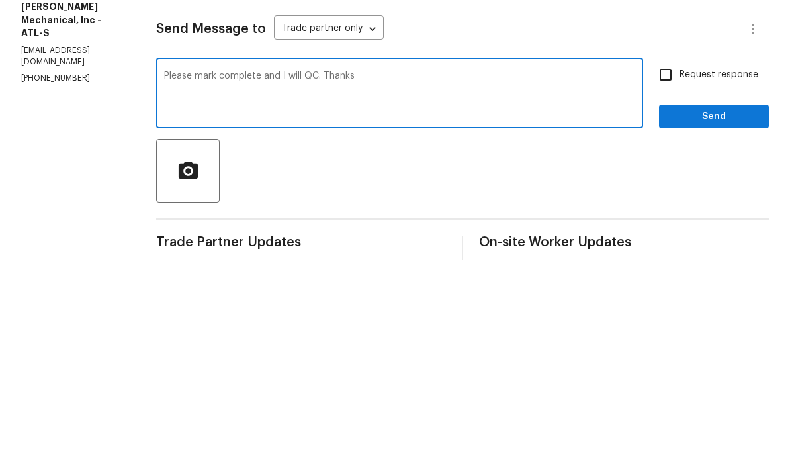
type textarea "Please mark complete and I will QC. Thanks"
click at [672, 275] on input "Request response" at bounding box center [666, 289] width 28 height 28
checkbox input "true"
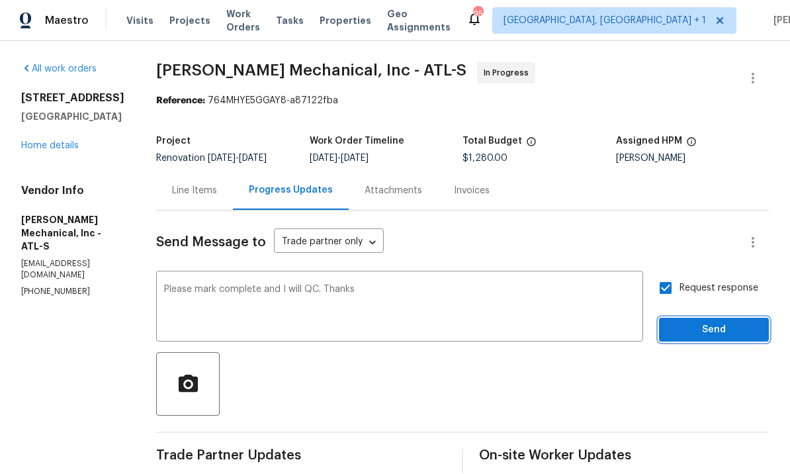
click at [706, 322] on span "Send" at bounding box center [714, 330] width 89 height 17
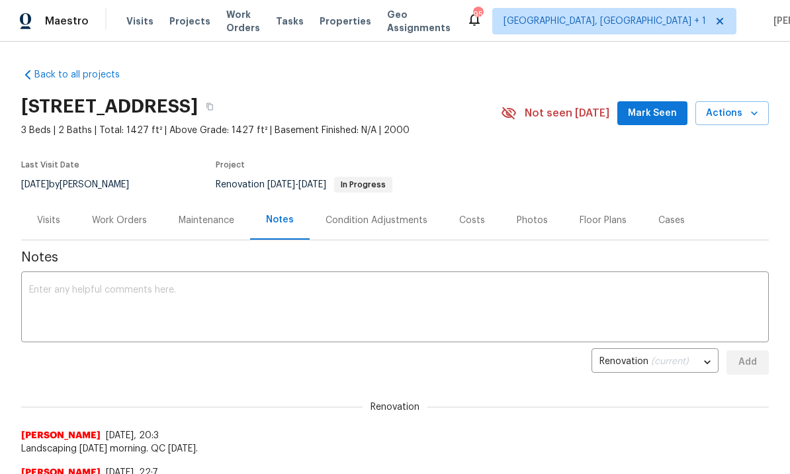
click at [118, 215] on div "Work Orders" at bounding box center [119, 220] width 55 height 13
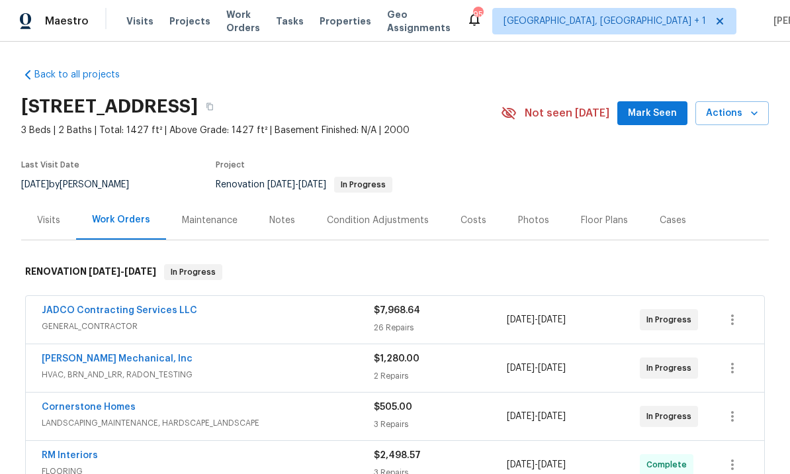
click at [467, 221] on div "Costs" at bounding box center [474, 220] width 26 height 13
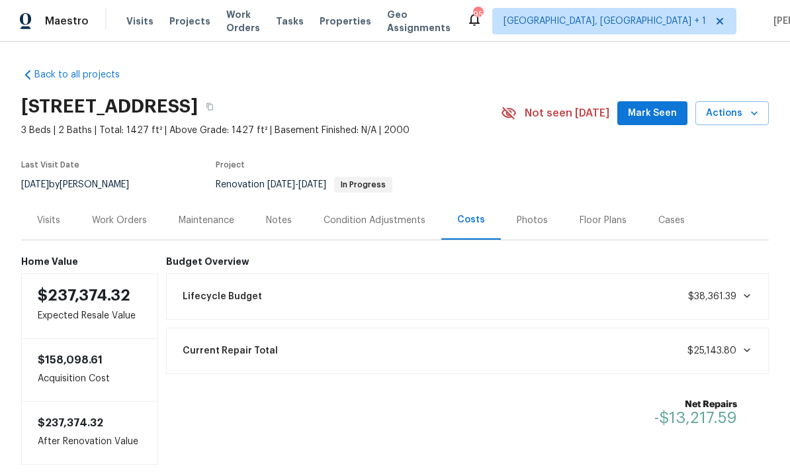
click at [10, 135] on div "Back to all projects [STREET_ADDRESS] 3 Beds | 2 Baths | Total: 1427 ft² | Abov…" at bounding box center [395, 258] width 790 height 432
click at [121, 215] on div "Work Orders" at bounding box center [119, 220] width 55 height 13
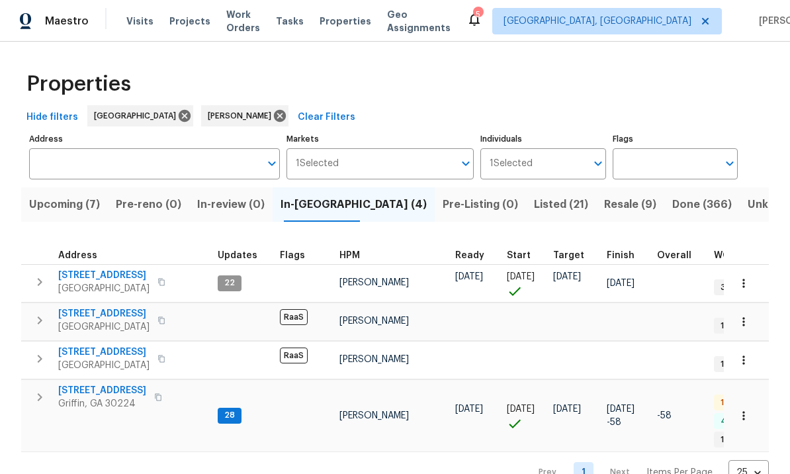
click at [748, 289] on icon "button" at bounding box center [743, 283] width 13 height 13
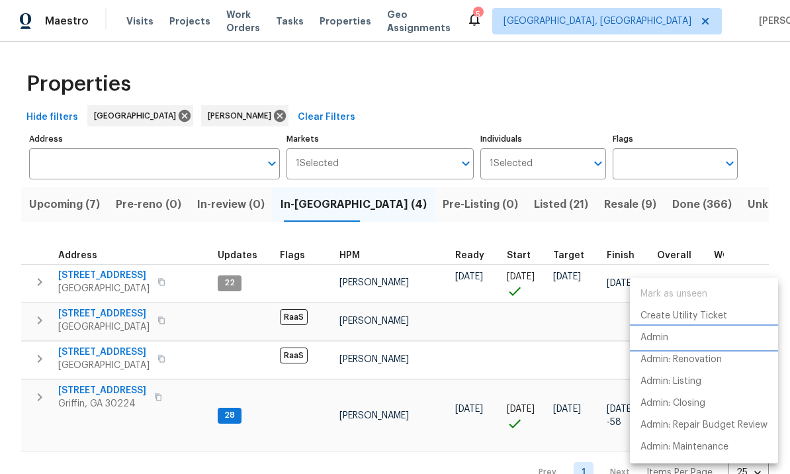
click at [675, 341] on li "Admin" at bounding box center [704, 338] width 148 height 22
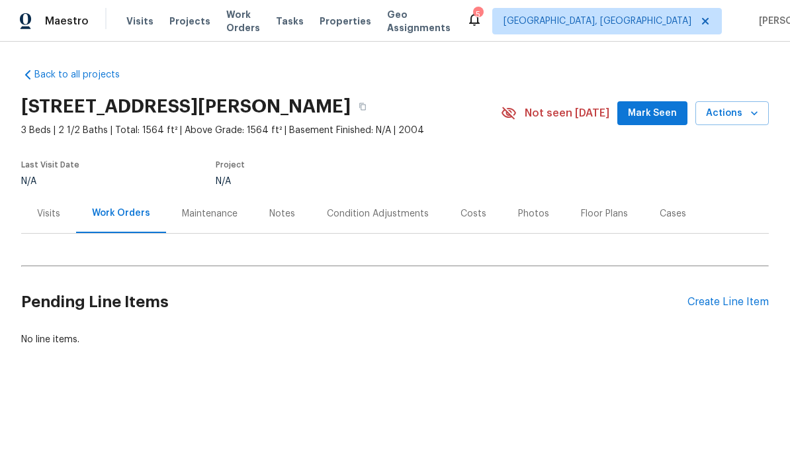
click at [479, 208] on div "Costs" at bounding box center [474, 213] width 26 height 13
